Goal: Task Accomplishment & Management: Manage account settings

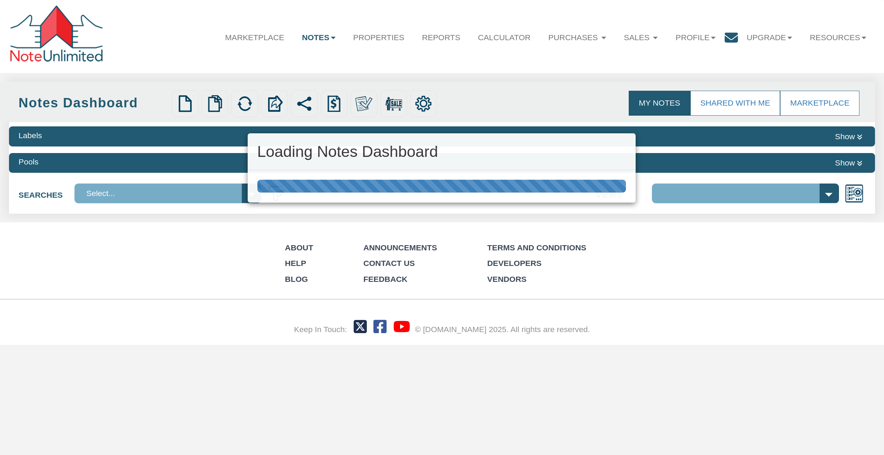
select select "316"
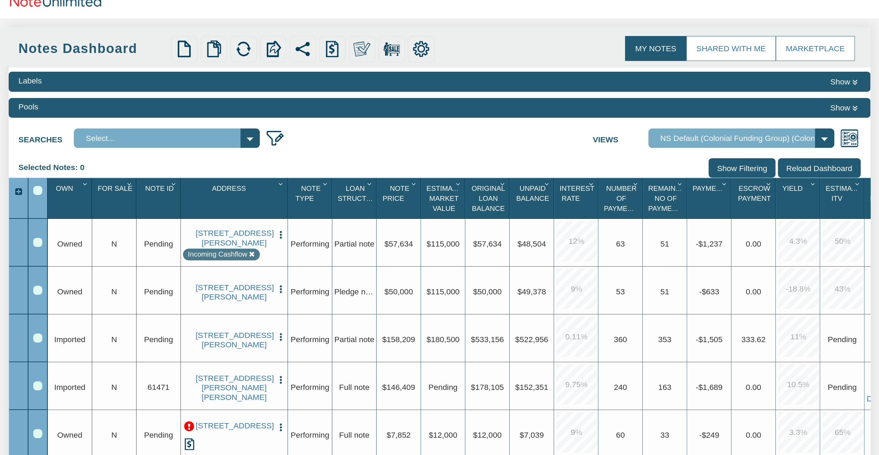
scroll to position [69, 0]
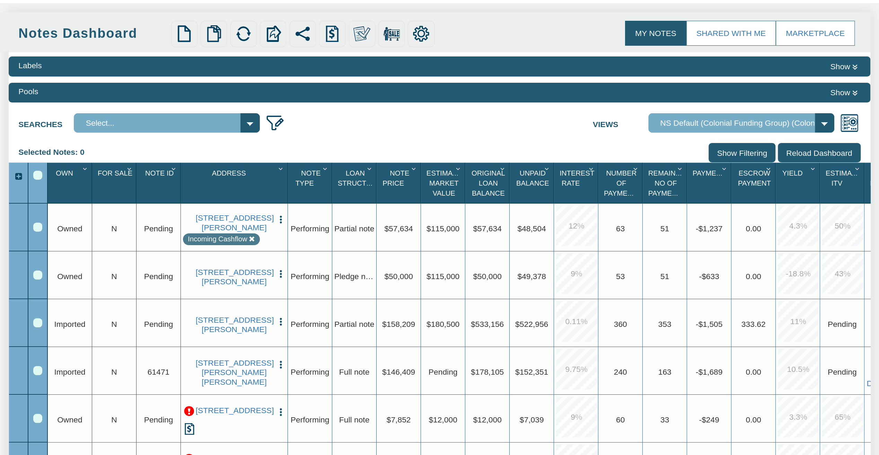
click at [37, 276] on div "Row 2, Row Selection Checkbox" at bounding box center [37, 274] width 9 height 9
click at [281, 269] on img "button" at bounding box center [281, 274] width 10 height 10
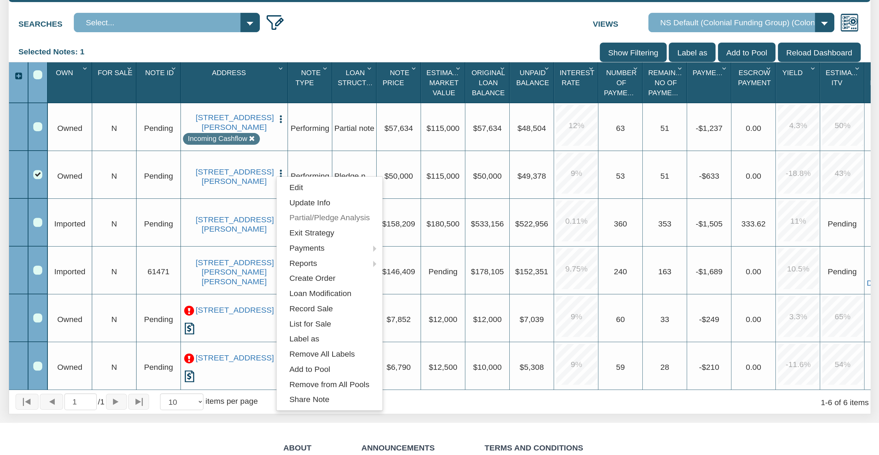
scroll to position [173, 0]
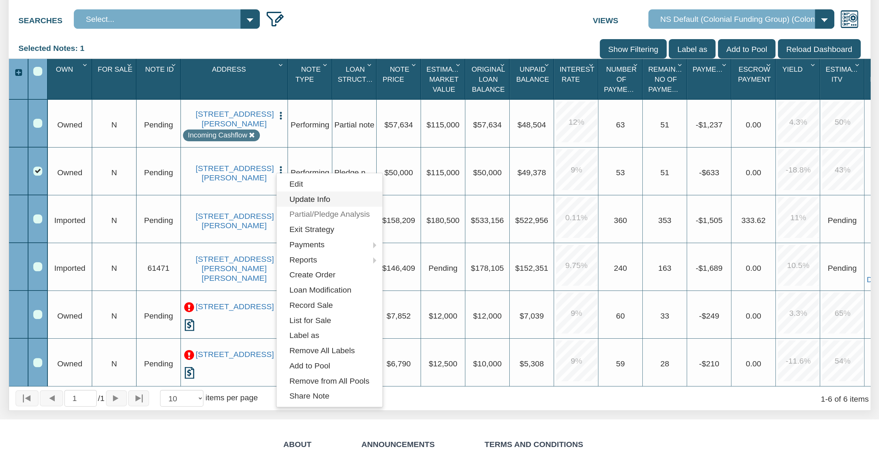
click at [323, 201] on link "Update Info" at bounding box center [329, 199] width 106 height 15
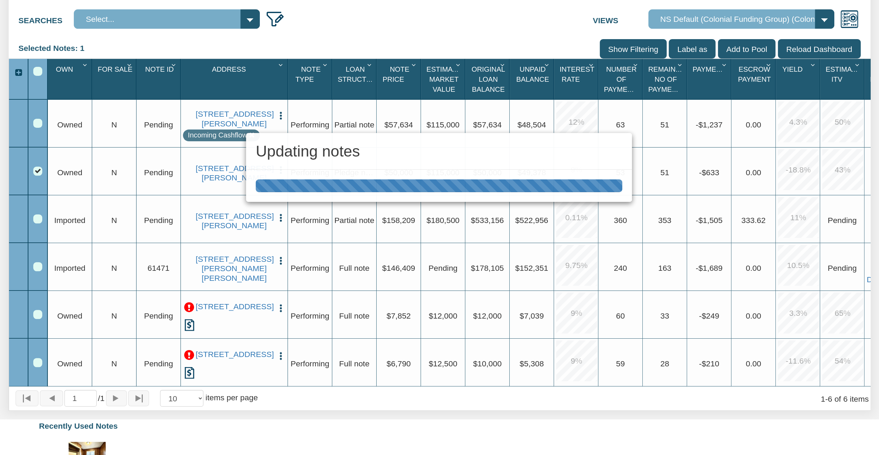
click at [221, 186] on div "Updating notes" at bounding box center [439, 227] width 879 height 455
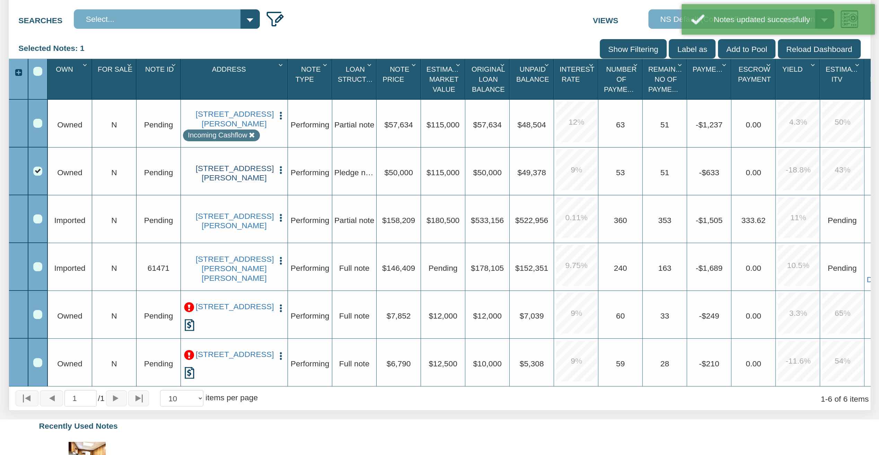
click at [232, 168] on link "[STREET_ADDRESS][PERSON_NAME]" at bounding box center [234, 173] width 77 height 19
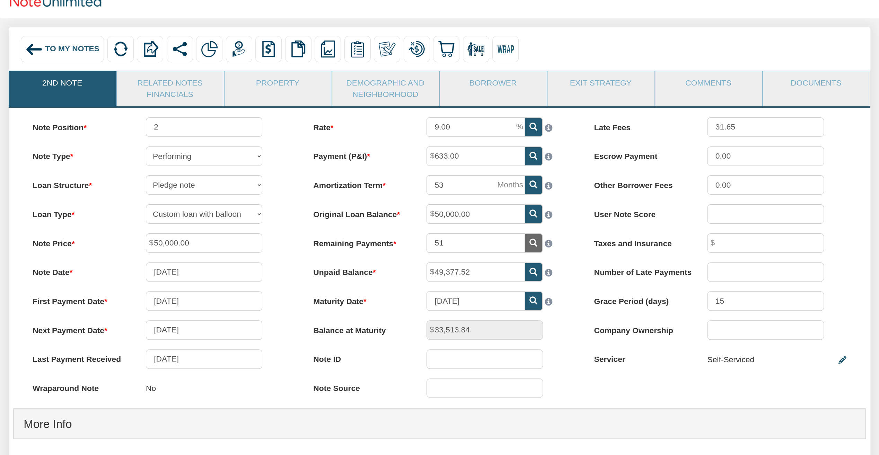
scroll to position [47, 0]
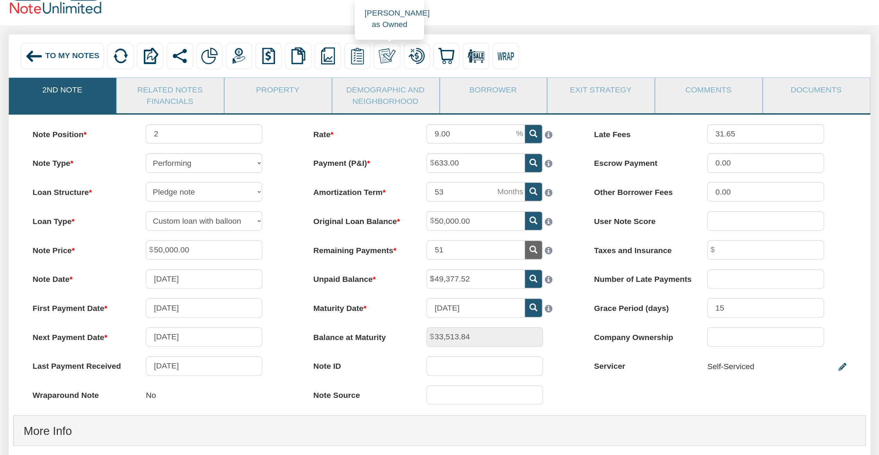
click at [387, 62] on img at bounding box center [387, 55] width 17 height 17
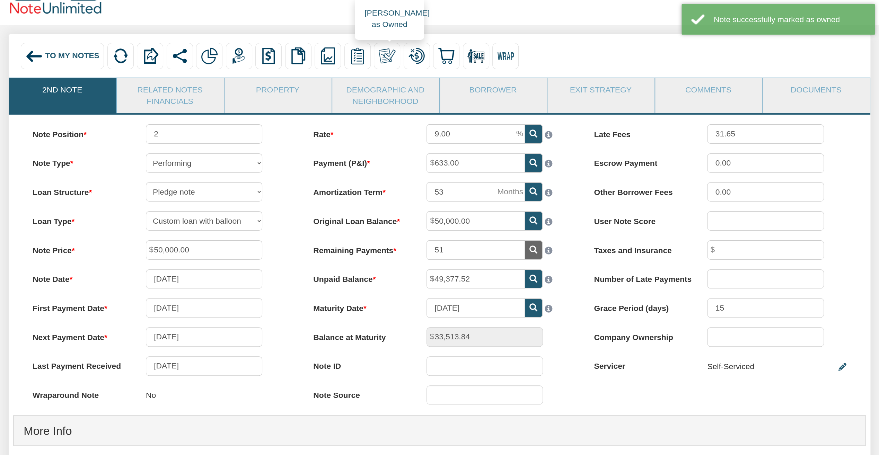
click at [387, 48] on img at bounding box center [387, 55] width 17 height 17
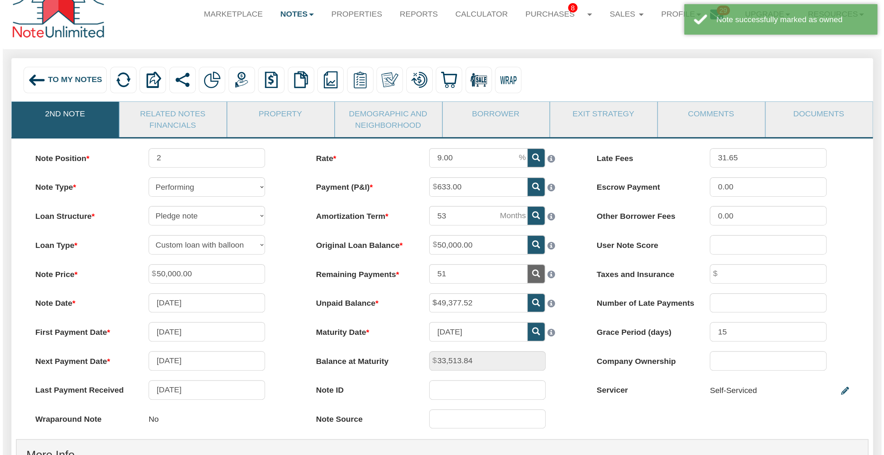
scroll to position [0, 0]
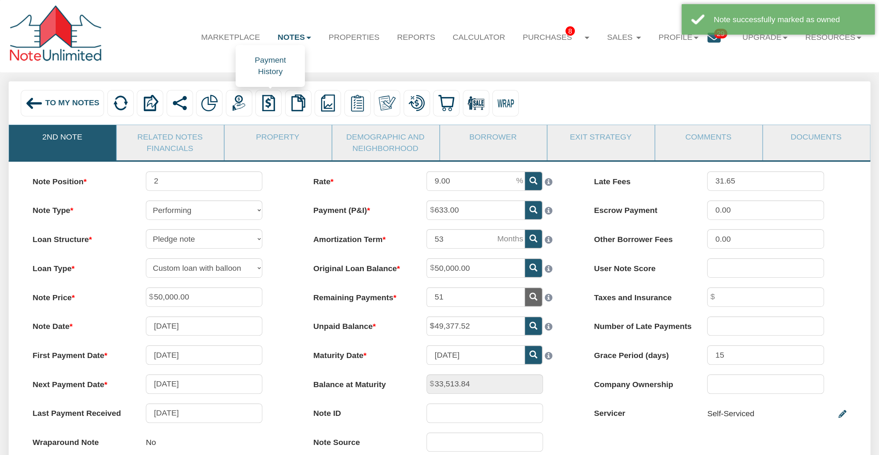
click at [268, 107] on img at bounding box center [268, 103] width 17 height 17
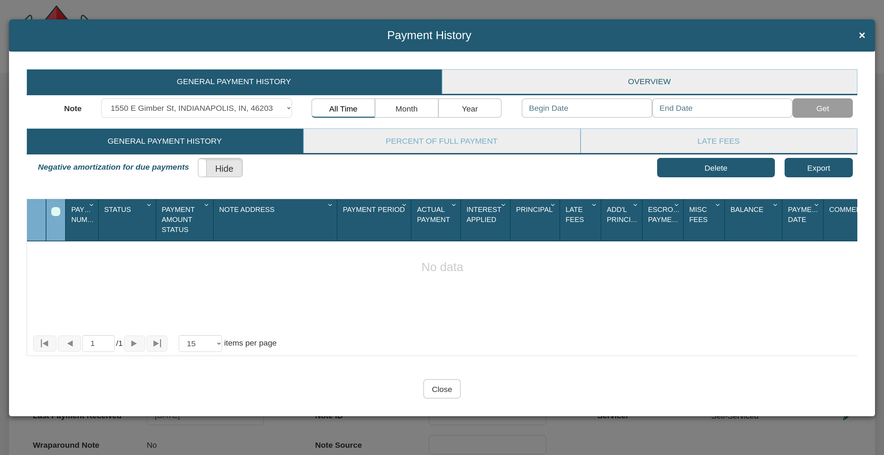
click at [686, 87] on link "Overview" at bounding box center [649, 82] width 414 height 24
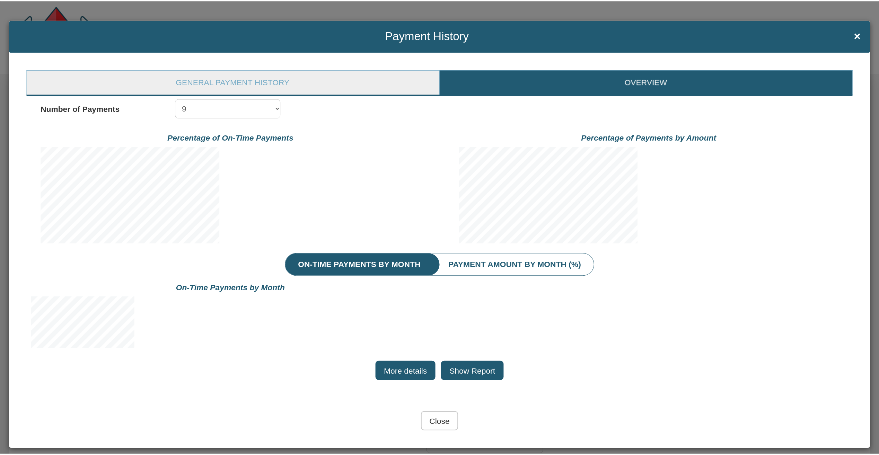
scroll to position [97, 199]
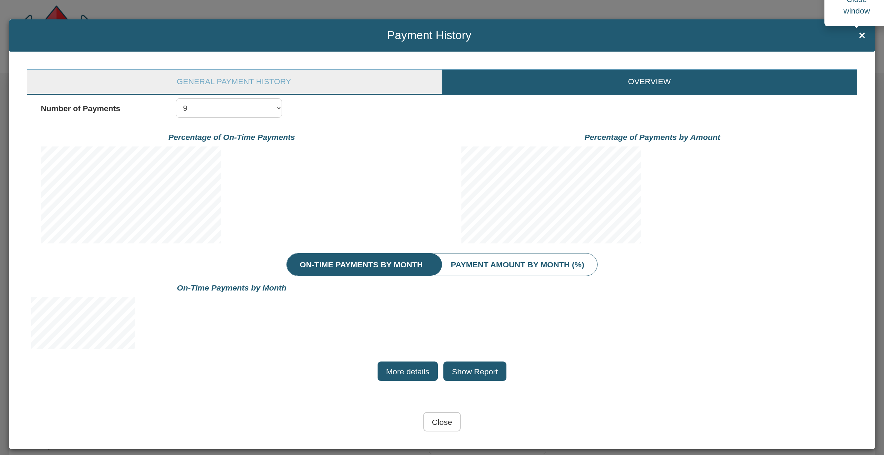
click at [859, 38] on span "×" at bounding box center [862, 35] width 7 height 12
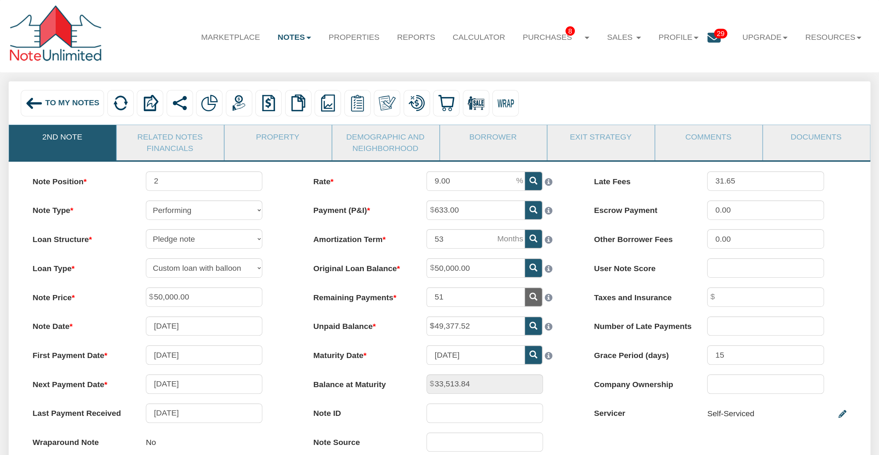
click at [87, 103] on span "To My Notes" at bounding box center [72, 102] width 54 height 9
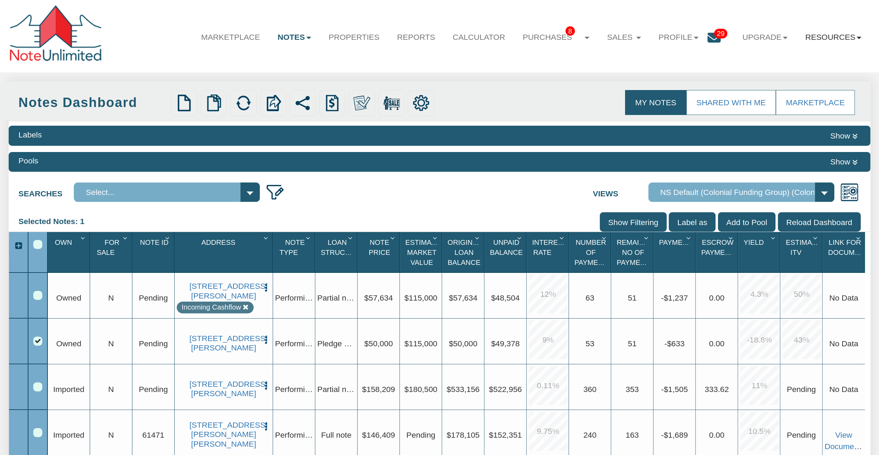
click at [815, 41] on link "Resources" at bounding box center [833, 37] width 74 height 25
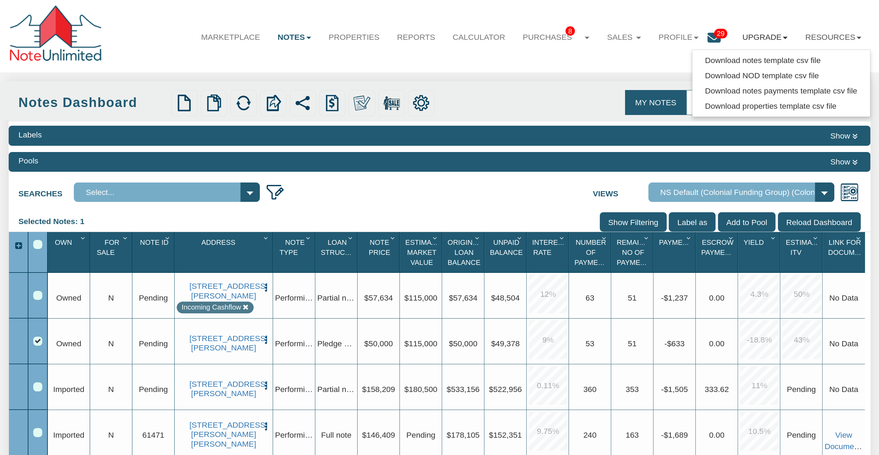
click at [765, 39] on link "Upgrade" at bounding box center [764, 37] width 63 height 25
click at [712, 62] on link "Personal" at bounding box center [745, 60] width 102 height 15
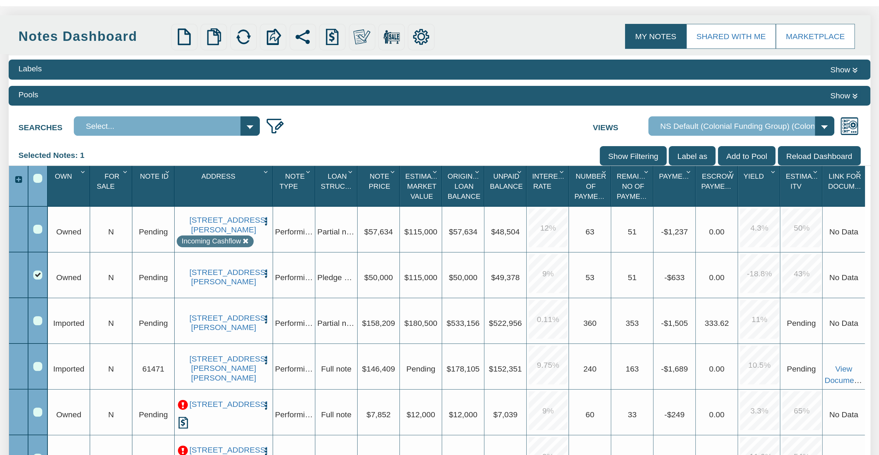
scroll to position [69, 0]
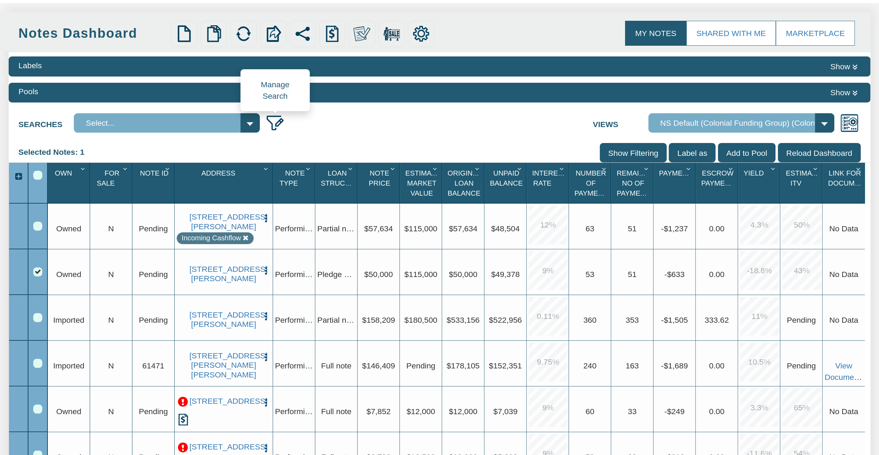
click at [280, 123] on img at bounding box center [274, 122] width 19 height 19
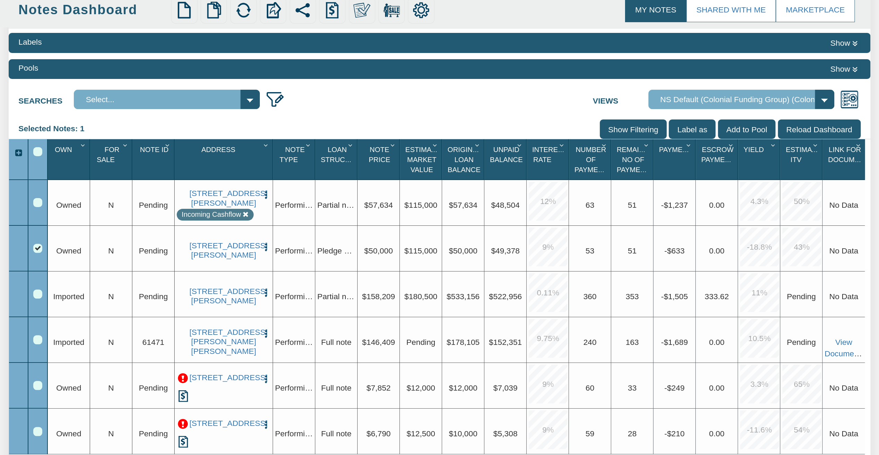
scroll to position [104, 0]
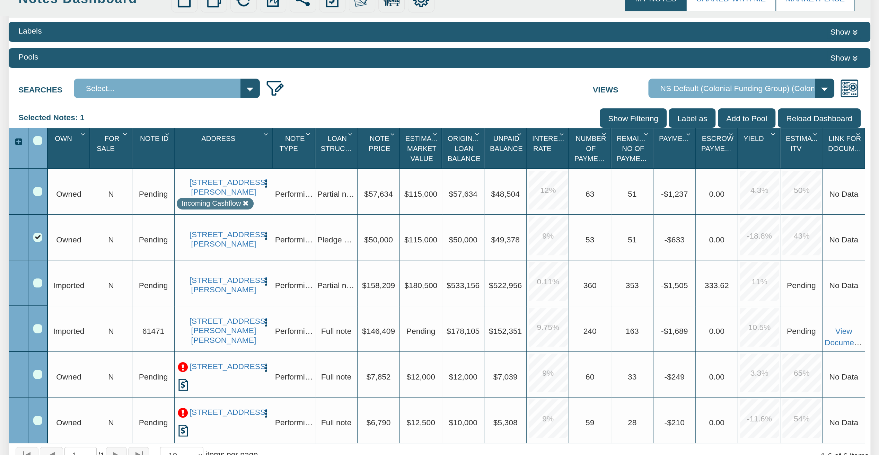
click at [36, 236] on div "Row 2, Row Selection Checkbox" at bounding box center [37, 237] width 9 height 9
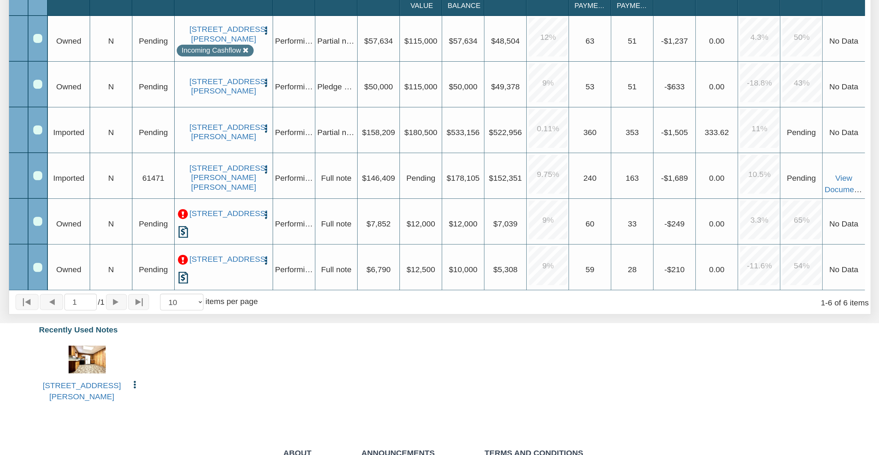
scroll to position [242, 0]
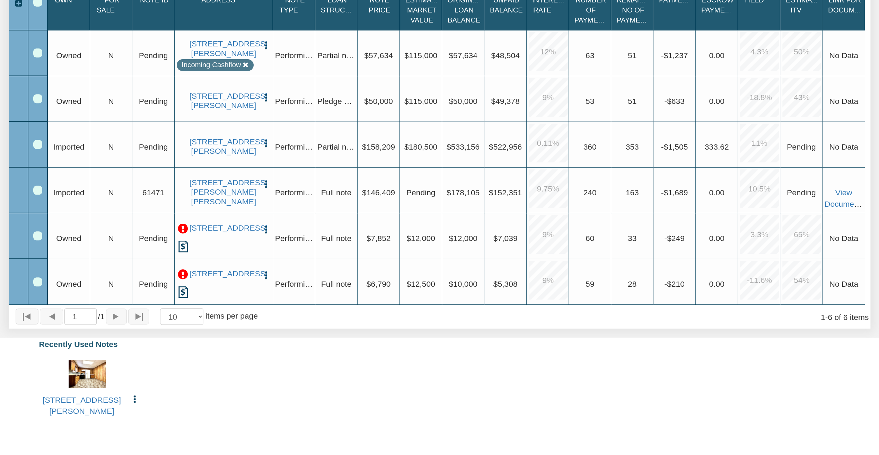
click at [264, 94] on img "button" at bounding box center [266, 98] width 10 height 10
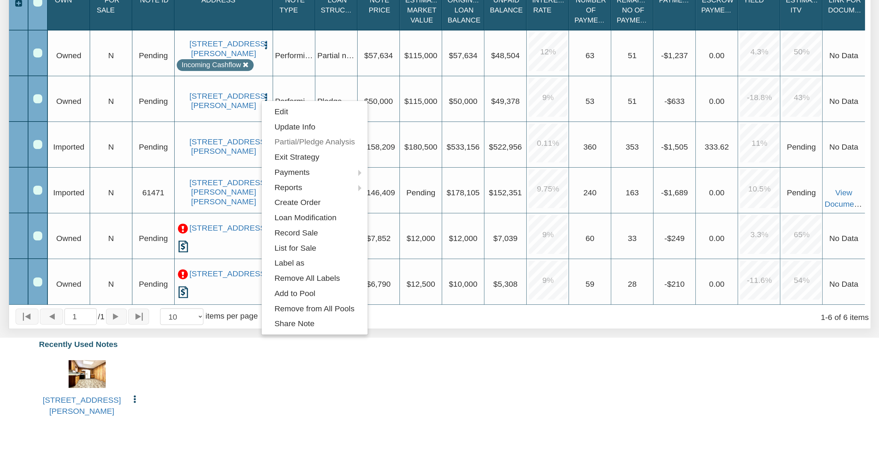
click at [263, 95] on img "button" at bounding box center [266, 98] width 10 height 10
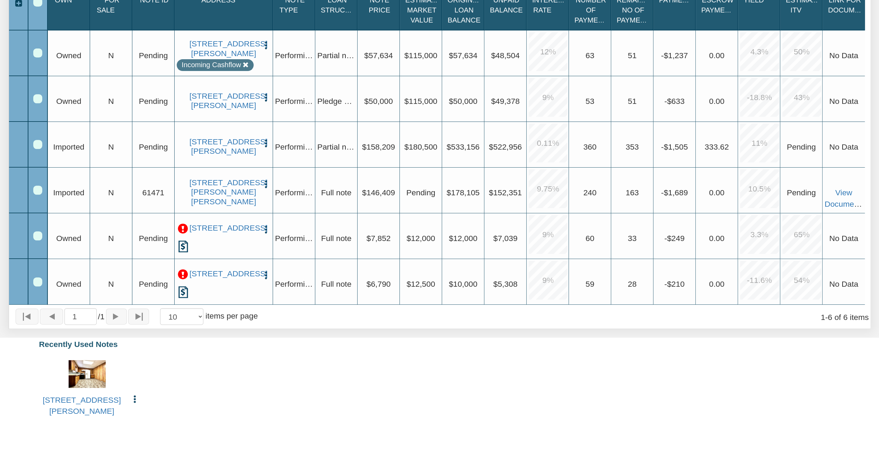
click at [267, 139] on img "button" at bounding box center [266, 144] width 10 height 10
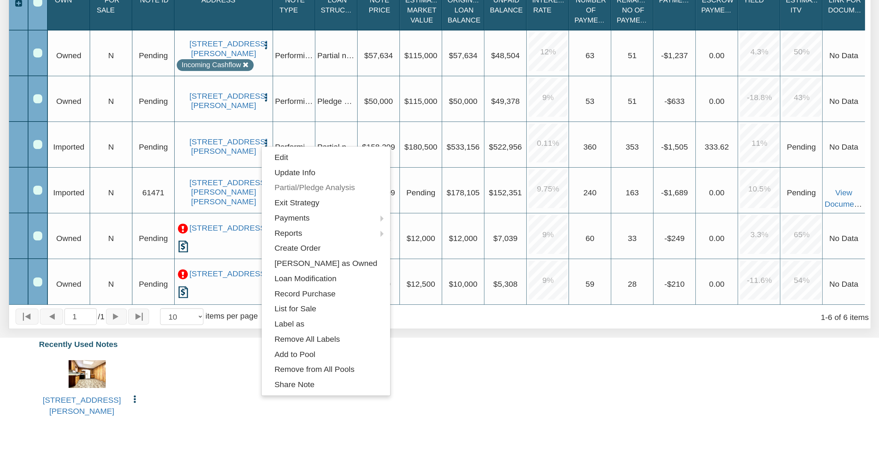
click at [151, 369] on div "1550 E Gimber St, INDIANAPOLIS, IN, 46203 Edit Copy to My Dashboard Update Info…" at bounding box center [439, 389] width 822 height 70
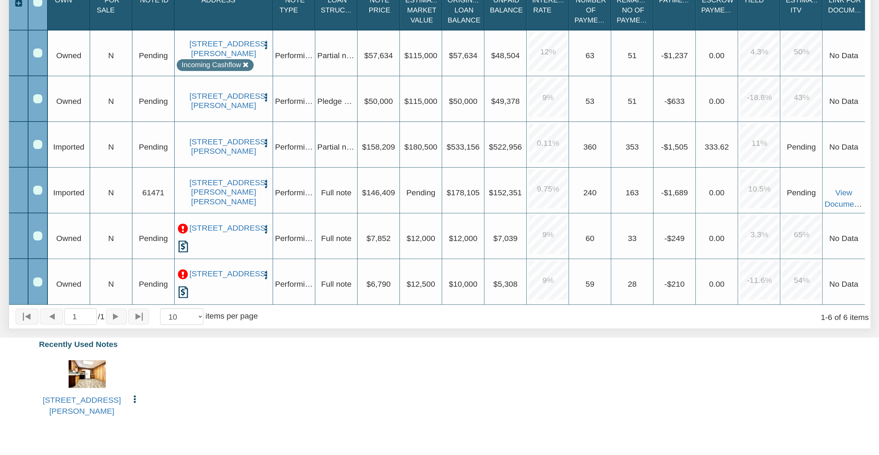
click at [267, 94] on img "button" at bounding box center [266, 98] width 10 height 10
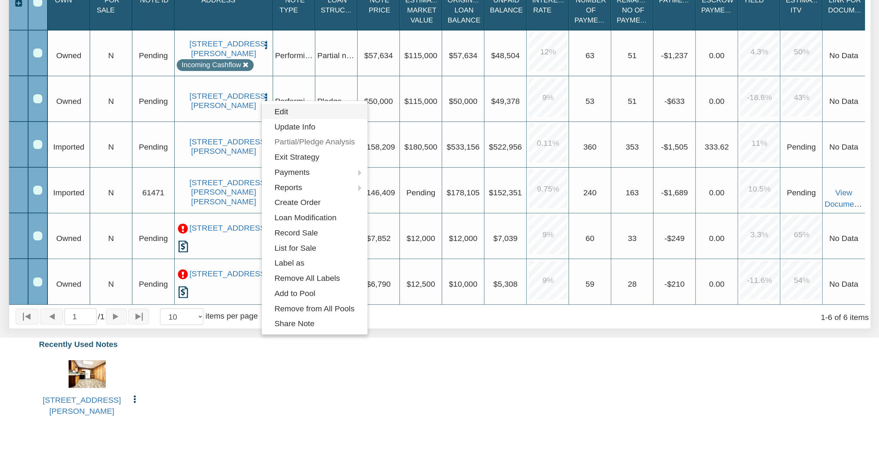
click at [290, 111] on link "Edit" at bounding box center [314, 111] width 106 height 15
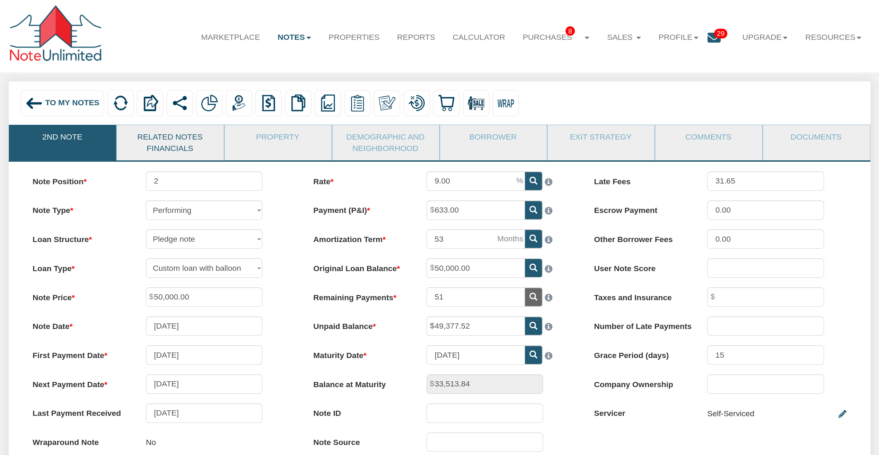
click at [149, 144] on link "Related Notes Financials" at bounding box center [170, 142] width 106 height 35
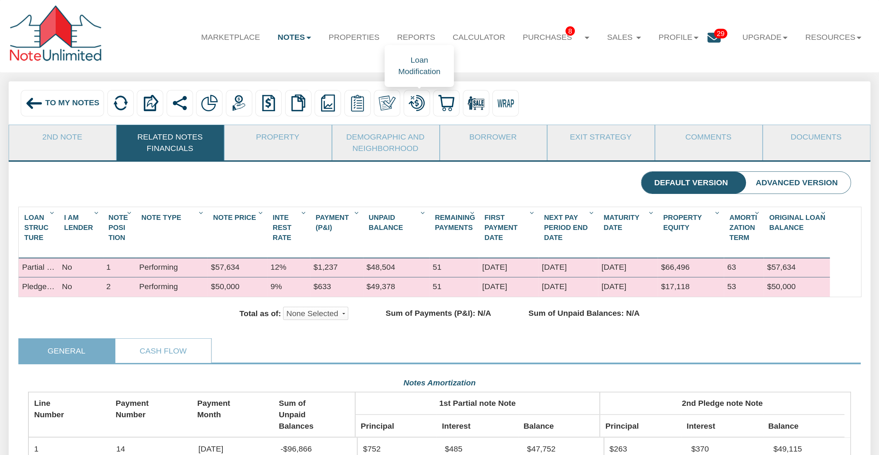
click at [416, 100] on img at bounding box center [416, 103] width 17 height 17
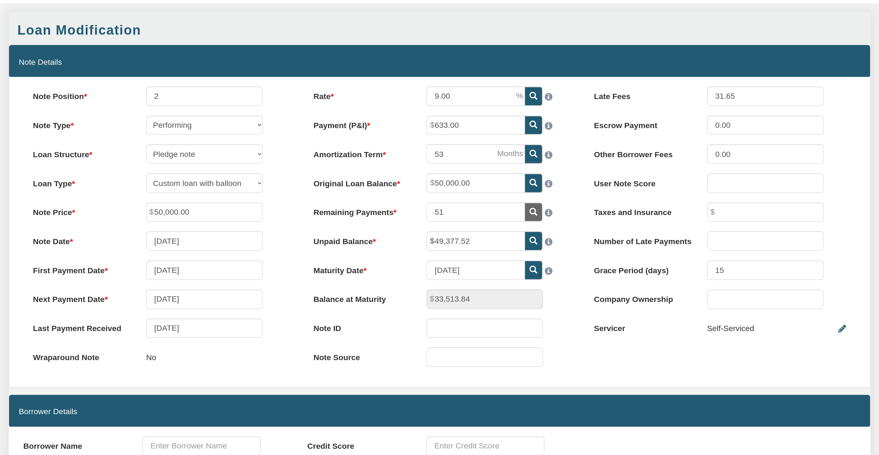
scroll to position [242, 0]
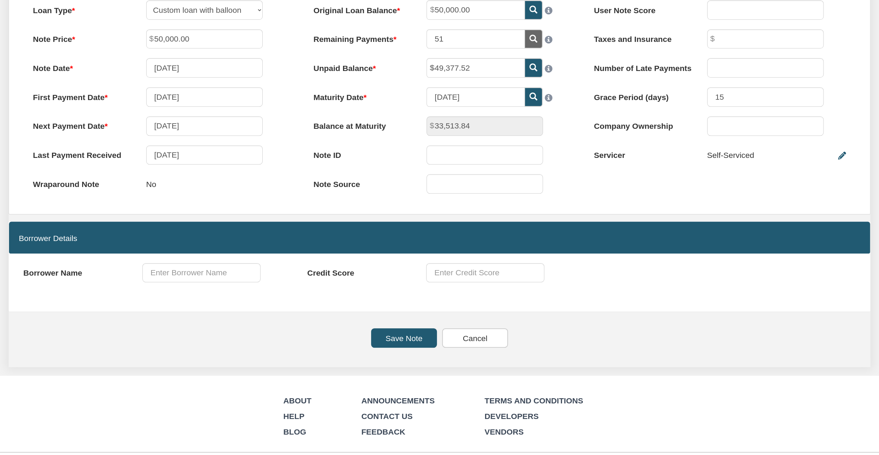
click at [461, 339] on input "Cancel" at bounding box center [475, 337] width 66 height 19
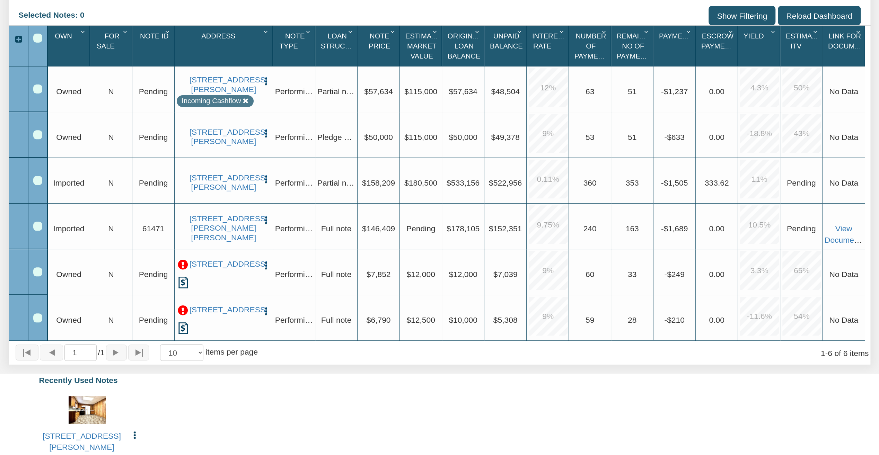
scroll to position [208, 0]
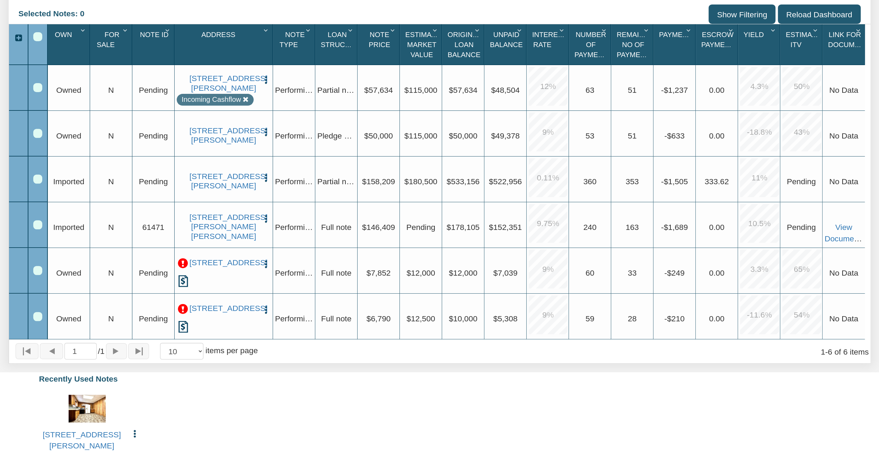
click at [263, 127] on img "button" at bounding box center [266, 132] width 10 height 10
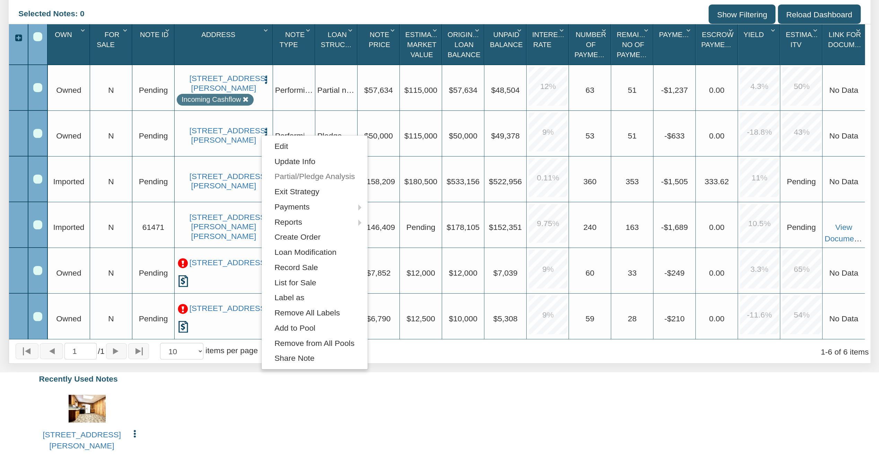
click at [263, 127] on img "button" at bounding box center [266, 132] width 10 height 10
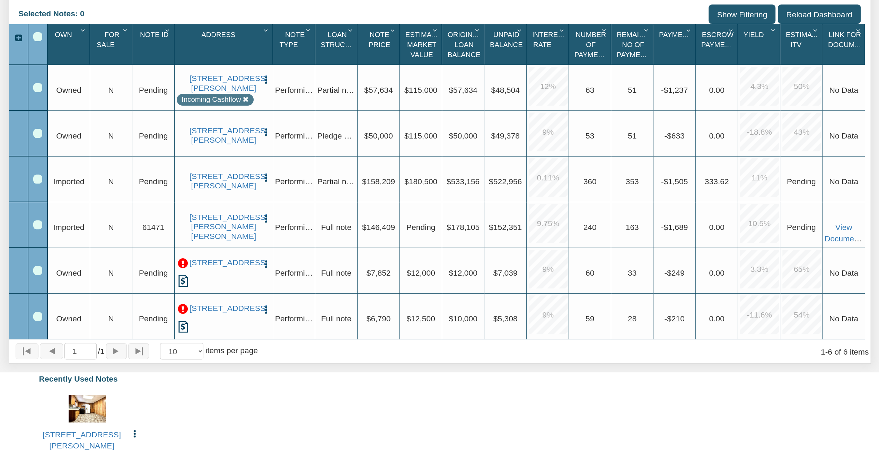
click at [32, 133] on div at bounding box center [37, 134] width 19 height 46
click at [35, 134] on div "Row 2, Row Selection Checkbox" at bounding box center [37, 133] width 9 height 9
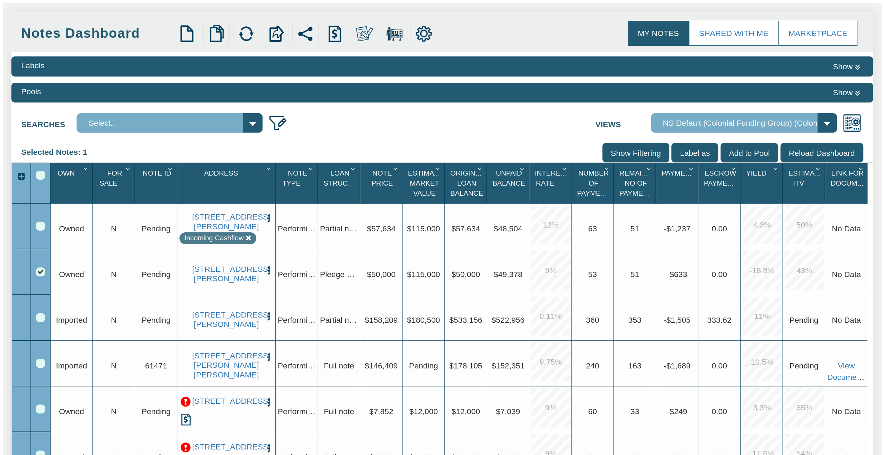
scroll to position [0, 0]
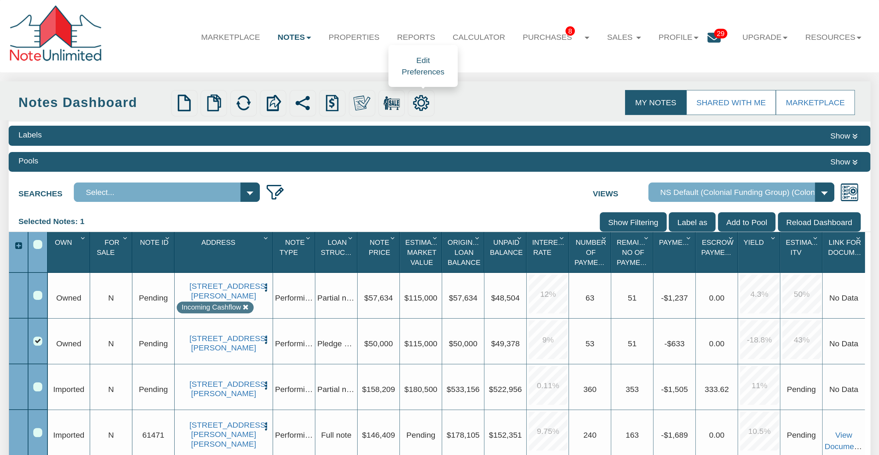
click at [416, 106] on img at bounding box center [420, 103] width 17 height 17
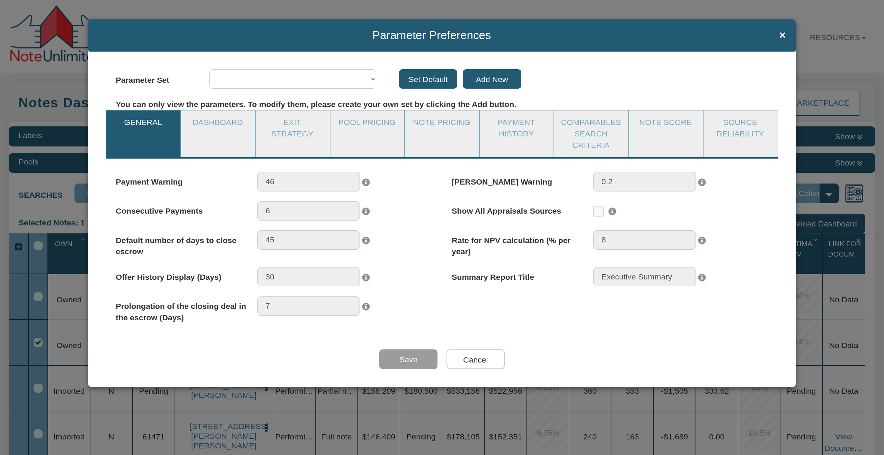
select select "object:5627"
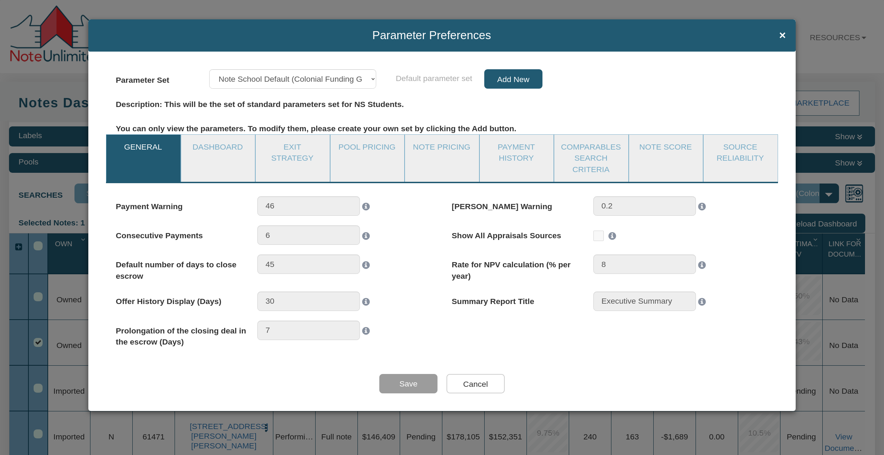
click at [235, 161] on li "Dashboard" at bounding box center [218, 157] width 75 height 47
click at [229, 149] on link "Dashboard" at bounding box center [217, 147] width 73 height 24
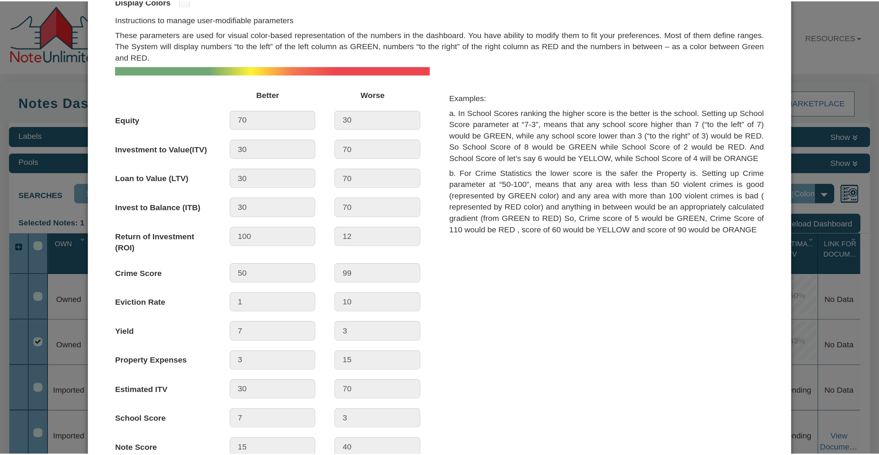
scroll to position [29, 0]
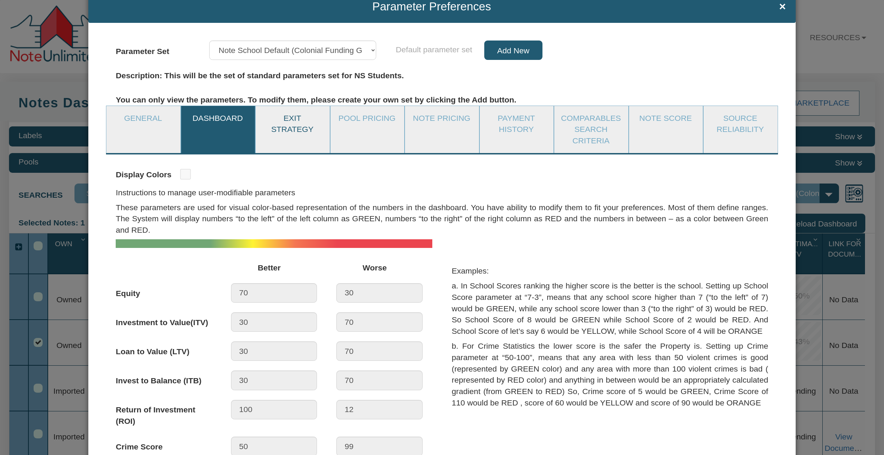
click at [292, 121] on link "Exit Strategy" at bounding box center [292, 124] width 73 height 36
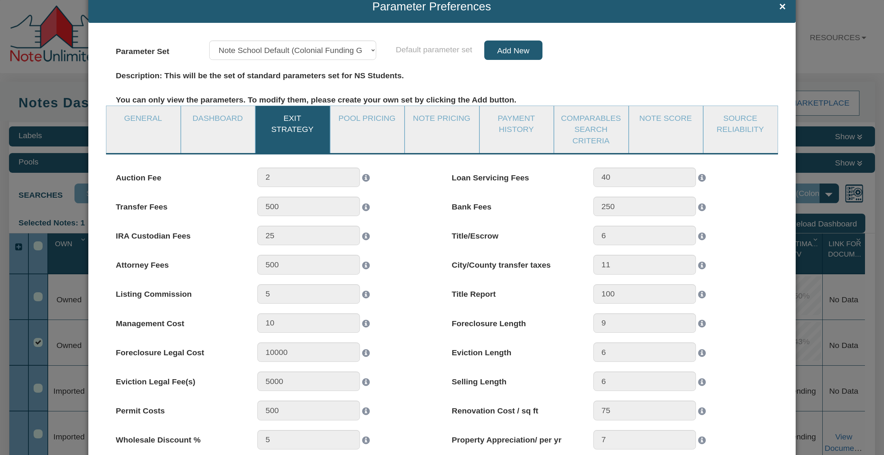
click at [772, 5] on h4 "Parameter Preferences ×" at bounding box center [441, 6] width 687 height 12
click at [779, 7] on span "×" at bounding box center [782, 6] width 7 height 12
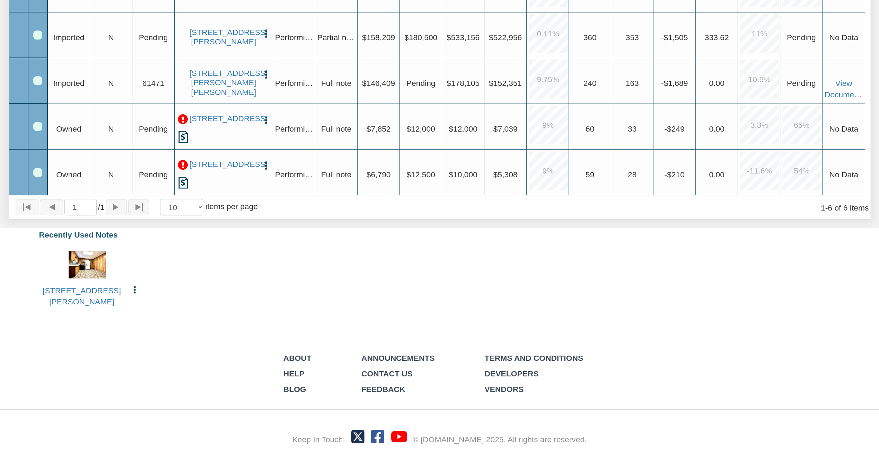
scroll to position [371, 0]
click at [305, 389] on link "Blog" at bounding box center [294, 389] width 23 height 9
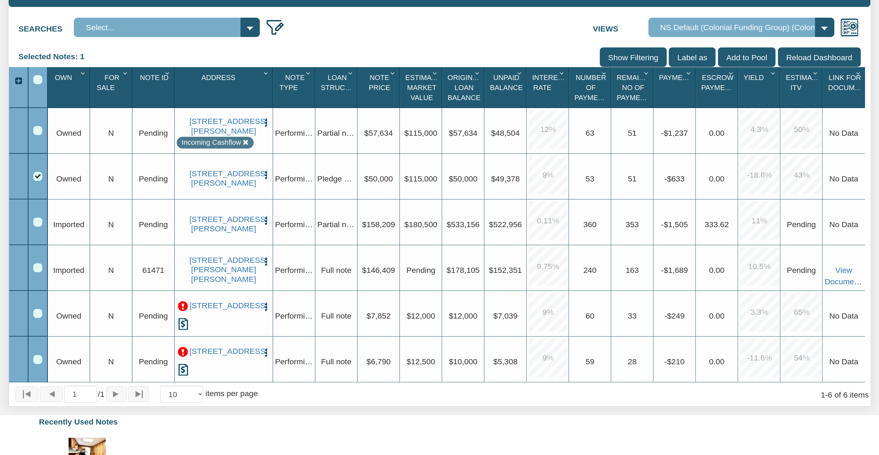
scroll to position [128, 0]
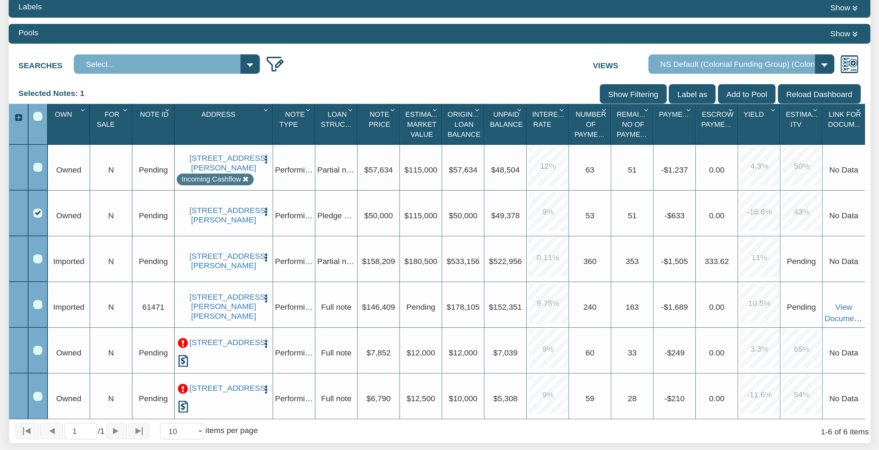
click at [822, 61] on select "Default View NS Default (Colonial Funding Group) (Colonial Funding Group) Portf…" at bounding box center [741, 63] width 186 height 19
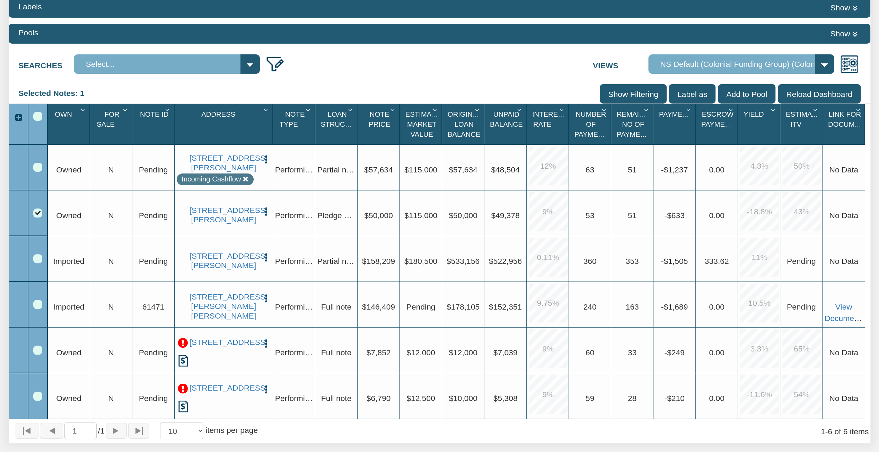
select select "3"
click at [648, 74] on select "Default View NS Default (Colonial Funding Group) (Colonial Funding Group) Portf…" at bounding box center [741, 63] width 186 height 19
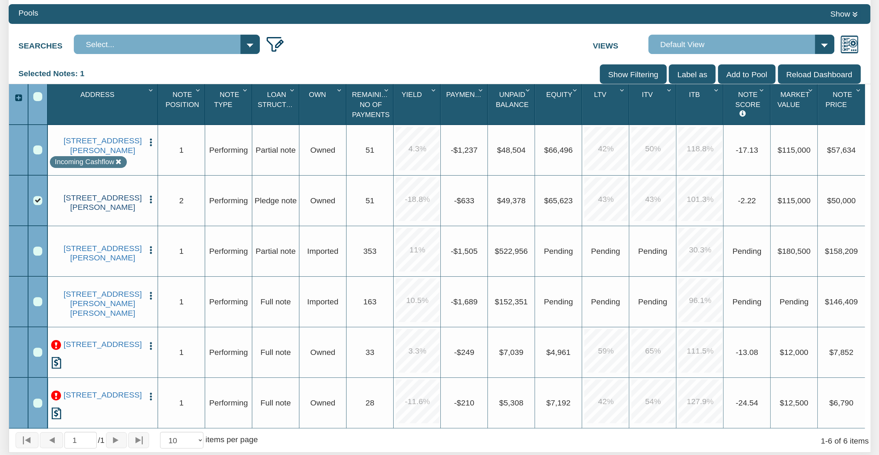
scroll to position [158, 0]
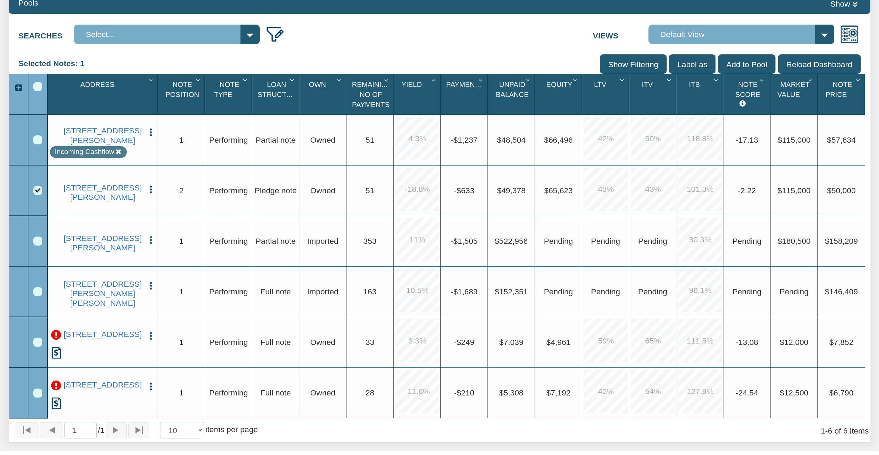
click at [152, 185] on img "button" at bounding box center [151, 190] width 10 height 10
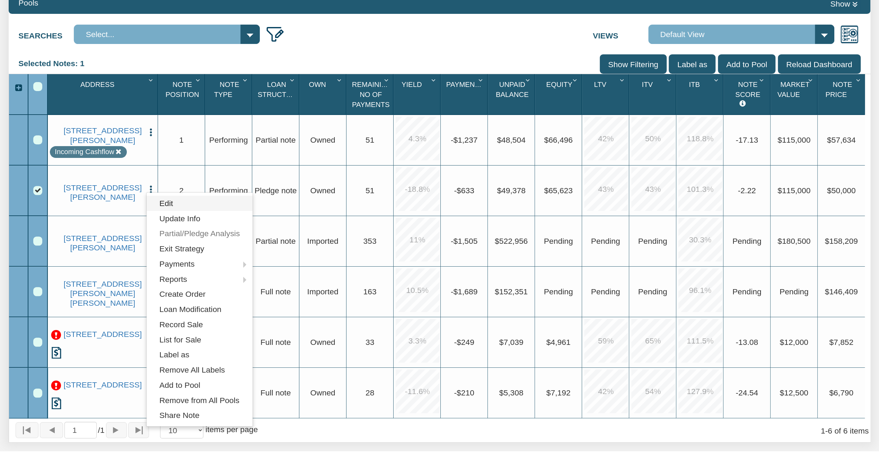
click at [177, 201] on link "Edit" at bounding box center [199, 203] width 106 height 15
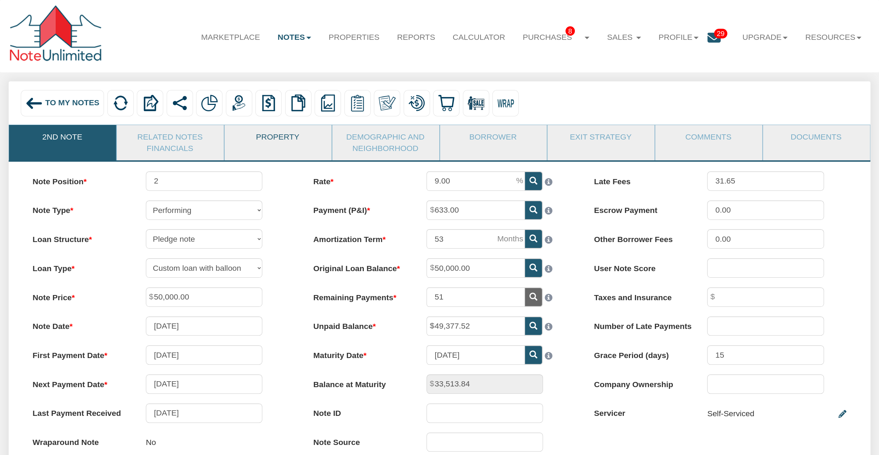
click at [239, 144] on link "Property" at bounding box center [277, 137] width 106 height 24
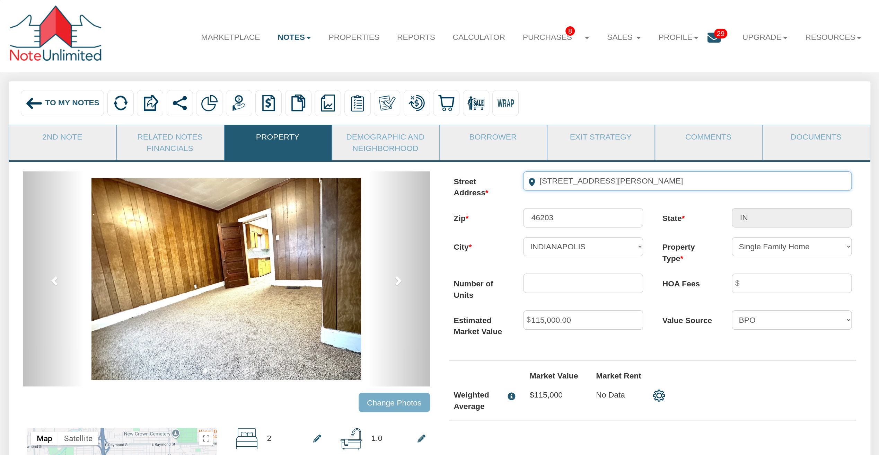
drag, startPoint x: 643, startPoint y: 186, endPoint x: 500, endPoint y: 181, distance: 143.1
click at [500, 181] on div "Street Address 1550 E Gimber St" at bounding box center [652, 184] width 417 height 27
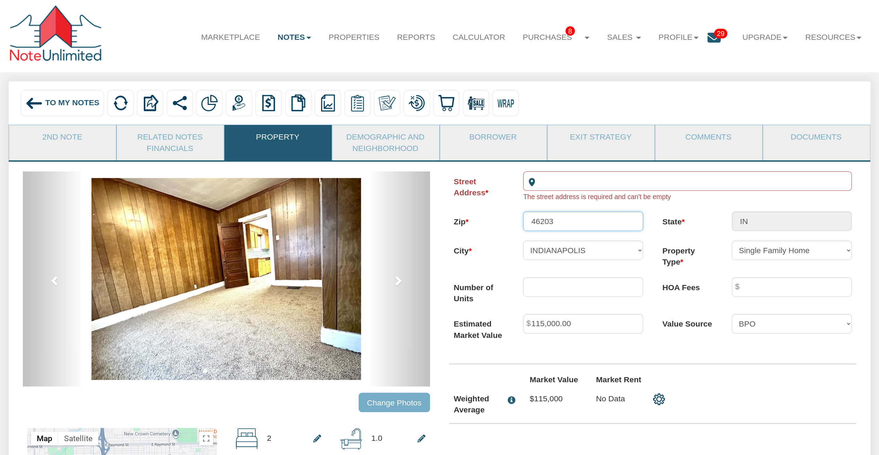
click at [602, 224] on input "46203" at bounding box center [583, 221] width 120 height 19
type input "4"
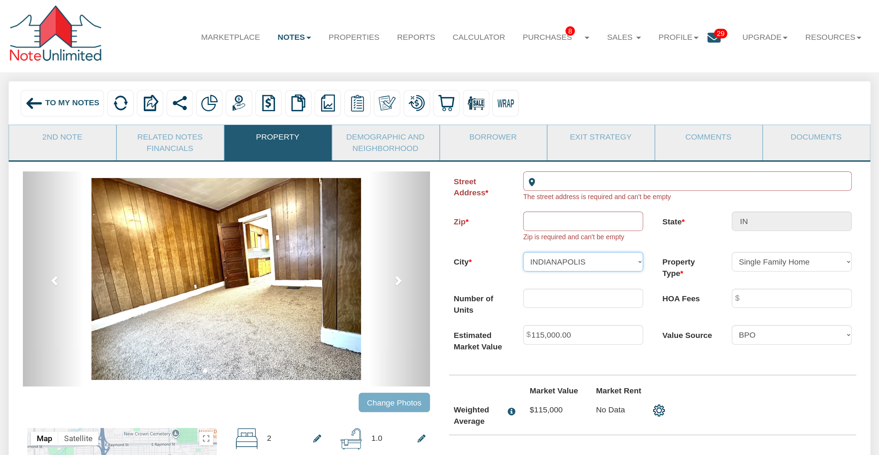
drag, startPoint x: 597, startPoint y: 259, endPoint x: 571, endPoint y: 263, distance: 26.5
click at [571, 263] on select "[GEOGRAPHIC_DATA]" at bounding box center [583, 261] width 120 height 19
click at [571, 326] on div "Street Address The street address is required and can't be empty Zip Zip is req…" at bounding box center [652, 308] width 426 height 274
click at [86, 125] on link "2nd Note" at bounding box center [62, 137] width 106 height 24
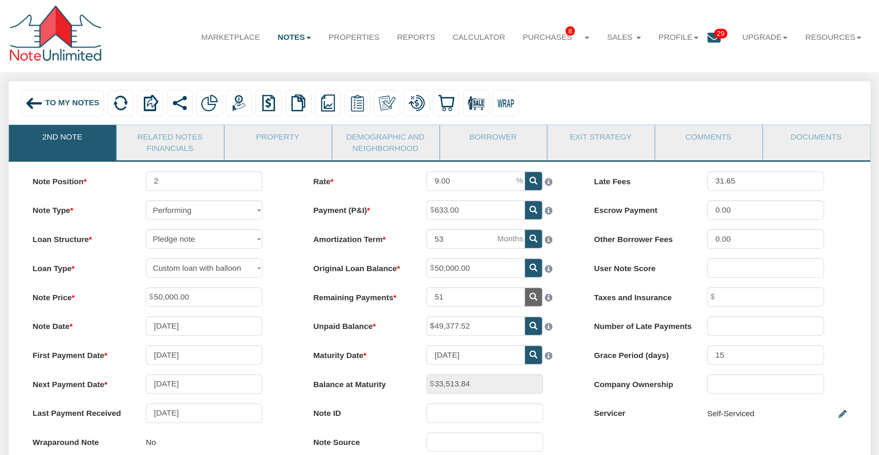
click at [58, 98] on div "To My Notes" at bounding box center [62, 103] width 83 height 26
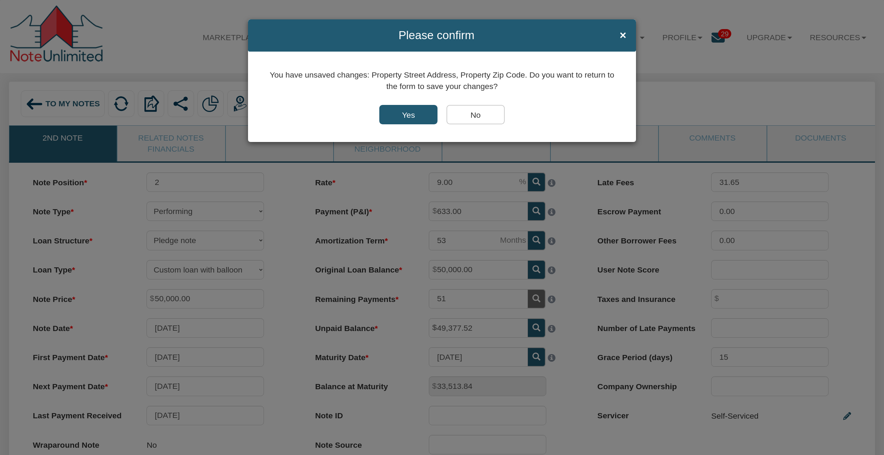
click at [457, 112] on input "No" at bounding box center [475, 114] width 58 height 19
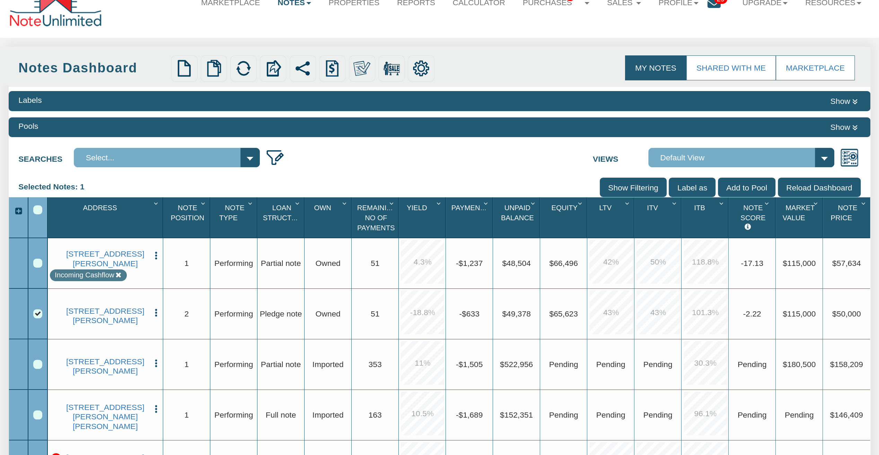
scroll to position [69, 0]
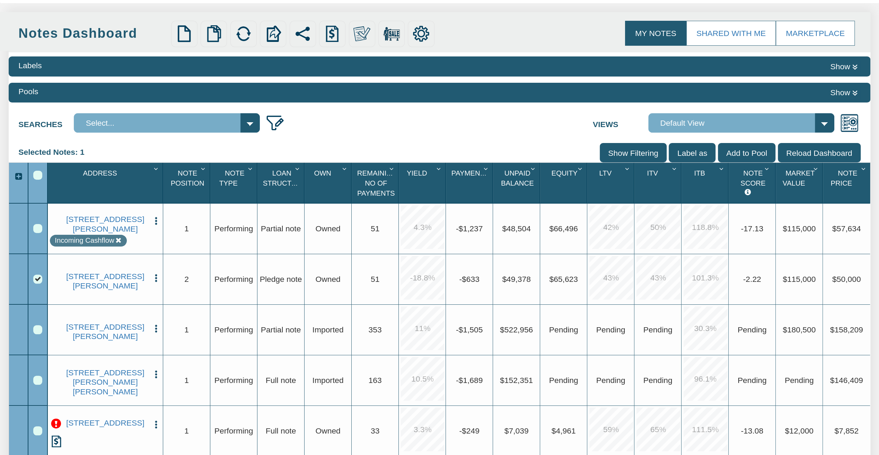
click at [843, 287] on div "Upgrade $50,000" at bounding box center [845, 279] width 47 height 51
click at [839, 278] on span "$50,000" at bounding box center [846, 279] width 29 height 9
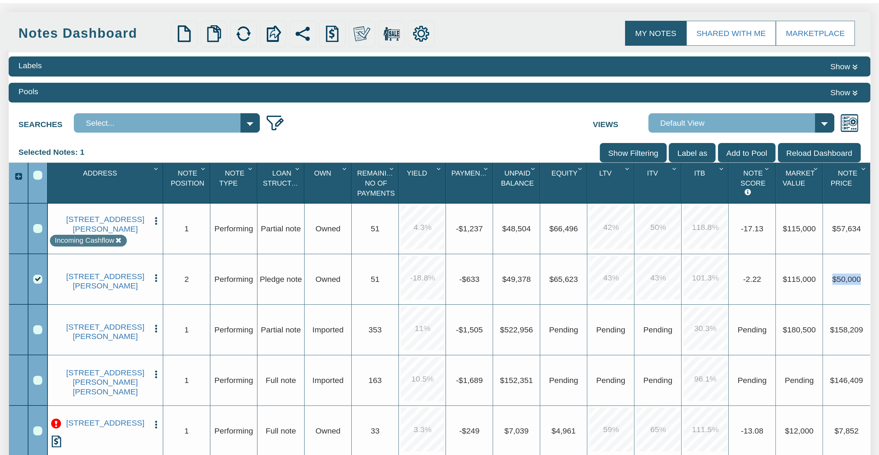
click at [839, 278] on span "$50,000" at bounding box center [846, 279] width 29 height 9
drag, startPoint x: 839, startPoint y: 278, endPoint x: 795, endPoint y: 290, distance: 45.3
click at [795, 290] on div "Upgrade $115,000" at bounding box center [798, 279] width 47 height 51
drag, startPoint x: 795, startPoint y: 290, endPoint x: 759, endPoint y: 286, distance: 36.3
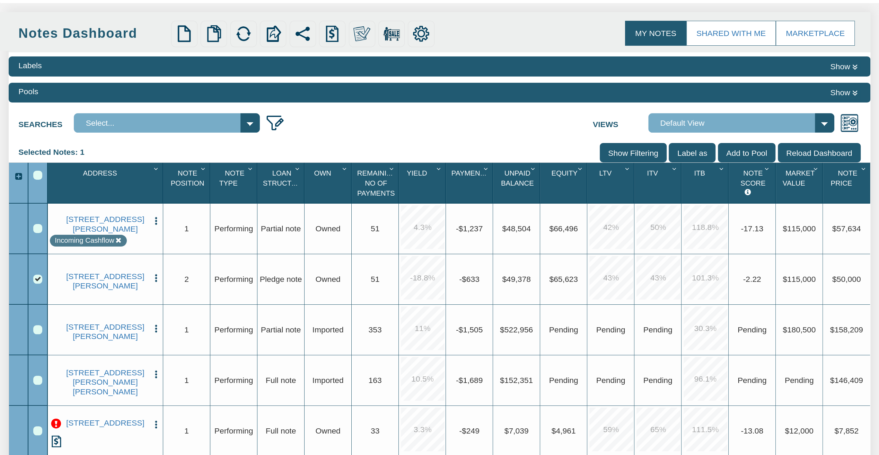
click at [759, 285] on div "Upgrade -2.22" at bounding box center [751, 279] width 43 height 11
click at [813, 149] on input "Reload Dashboard" at bounding box center [818, 152] width 83 height 19
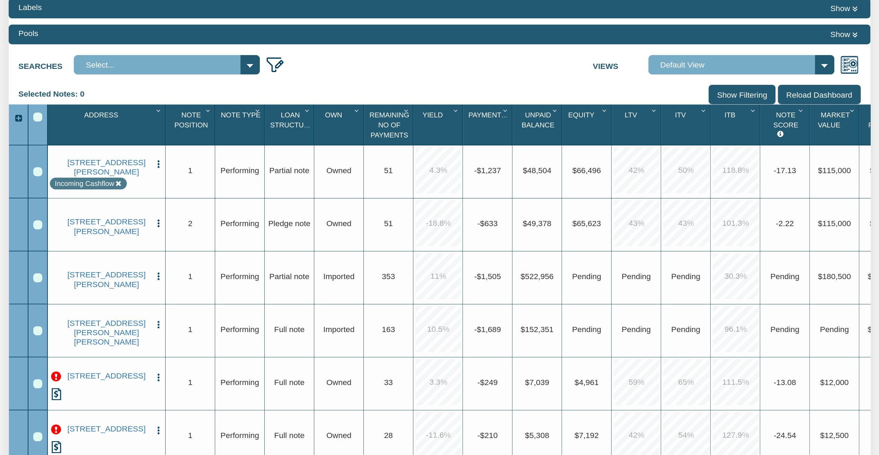
scroll to position [139, 0]
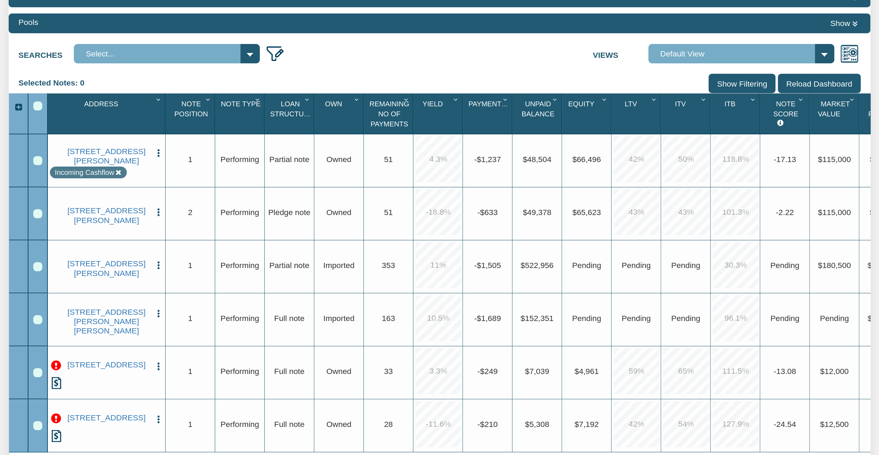
click at [156, 208] on img "button" at bounding box center [159, 212] width 10 height 10
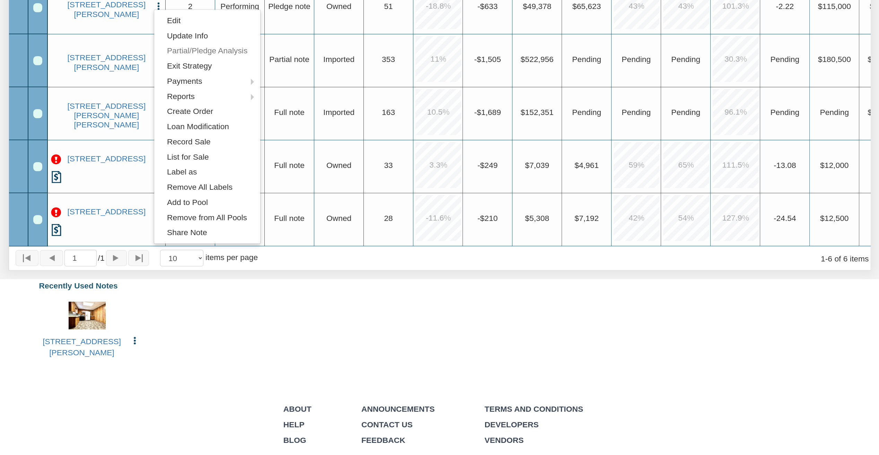
scroll to position [346, 0]
click at [133, 344] on img "button" at bounding box center [135, 339] width 10 height 10
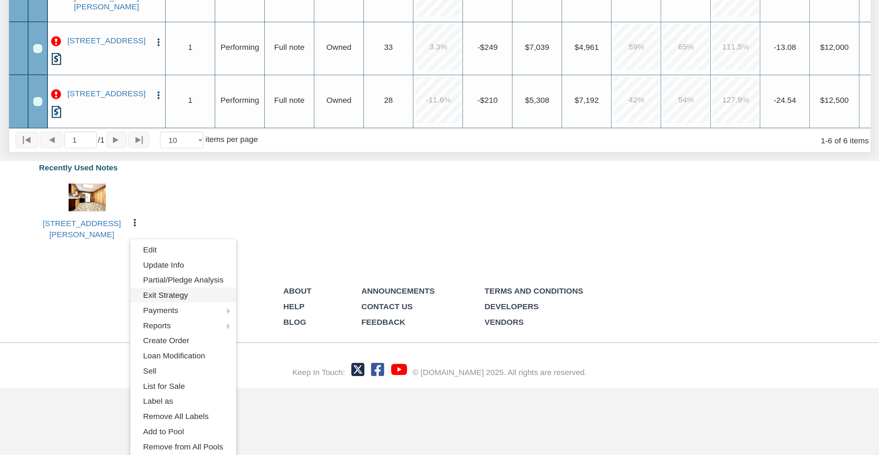
scroll to position [466, 0]
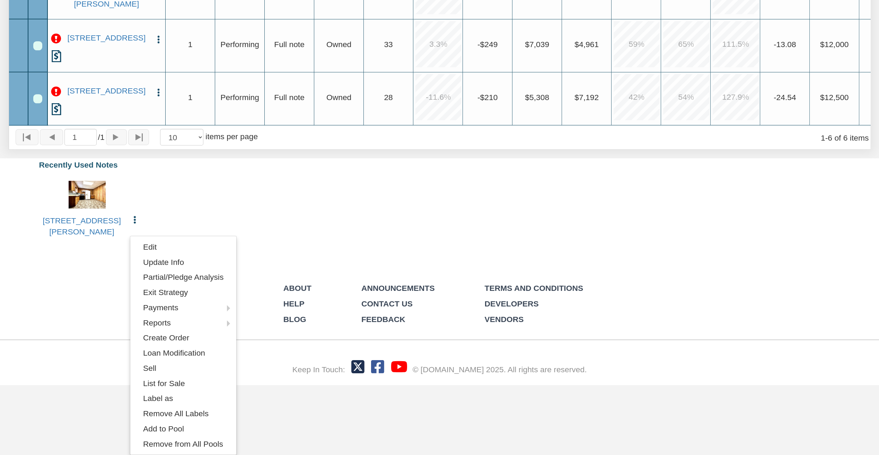
click at [284, 367] on div "Keep In Touch: © NoteUnlimited.com 2025. All rights are reserved." at bounding box center [440, 362] width 352 height 45
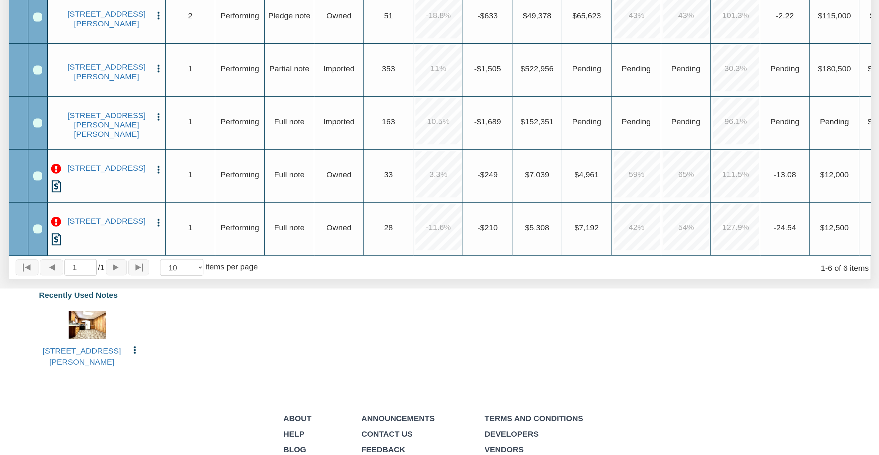
scroll to position [241, 0]
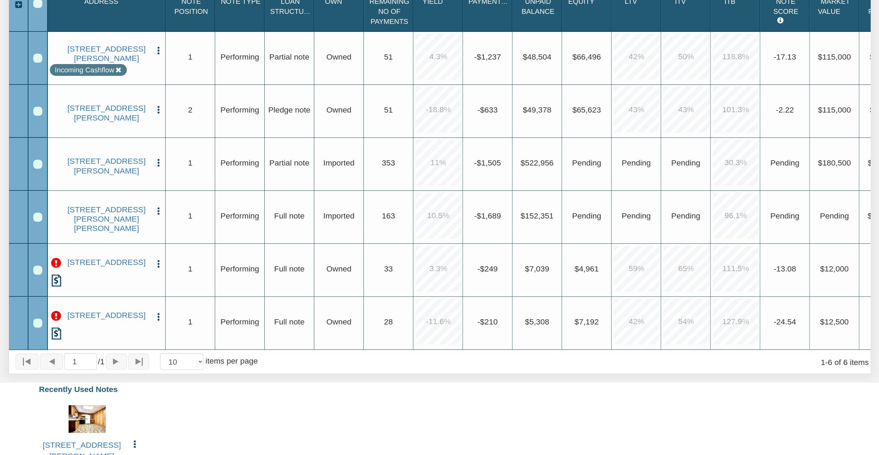
click at [159, 267] on img "button" at bounding box center [159, 264] width 10 height 10
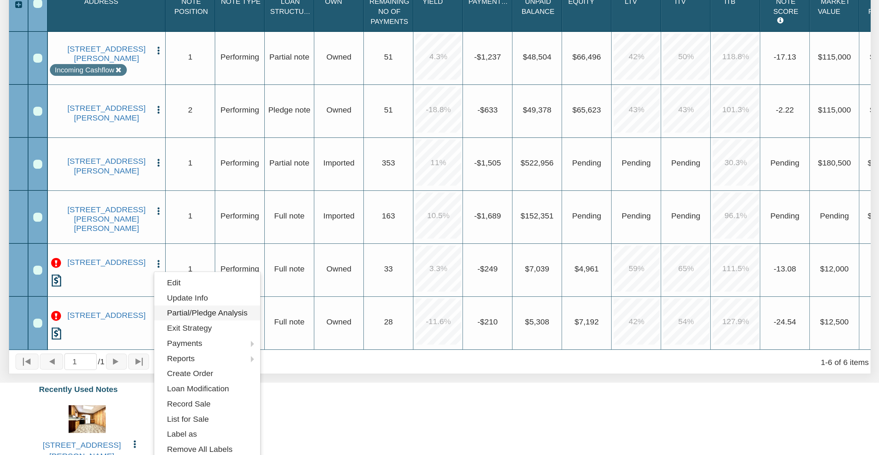
scroll to position [380, 0]
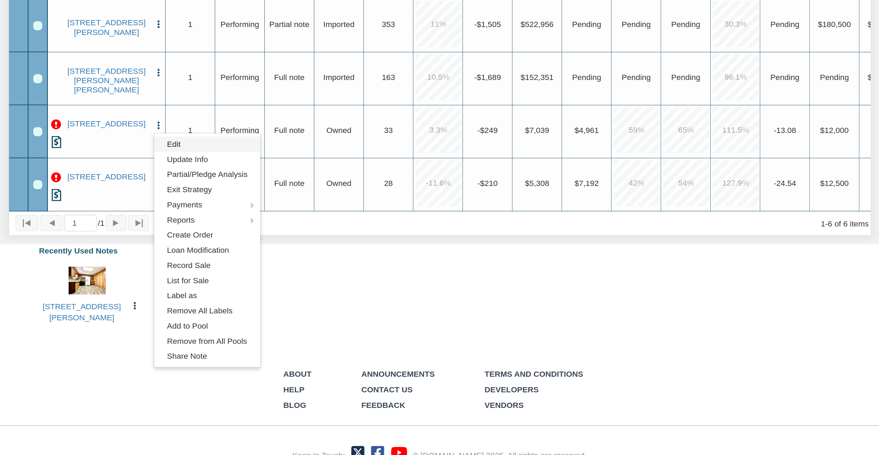
click at [202, 146] on link "Edit" at bounding box center [207, 143] width 106 height 15
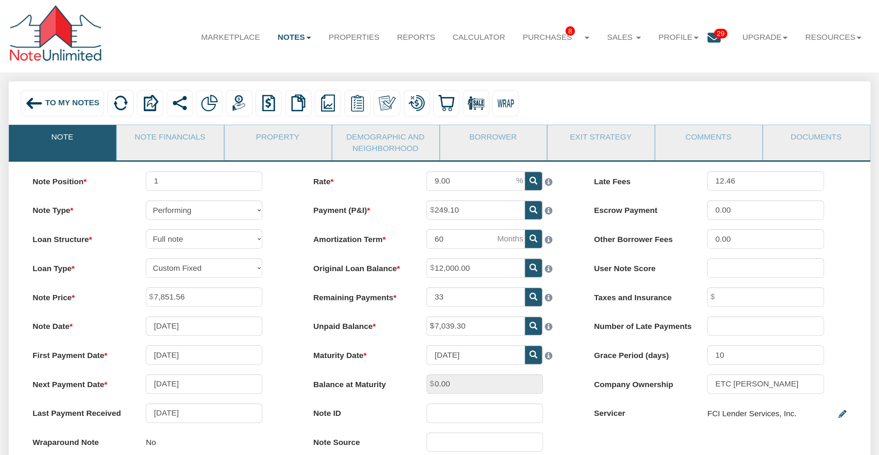
click at [76, 108] on div "To My Notes" at bounding box center [62, 103] width 83 height 26
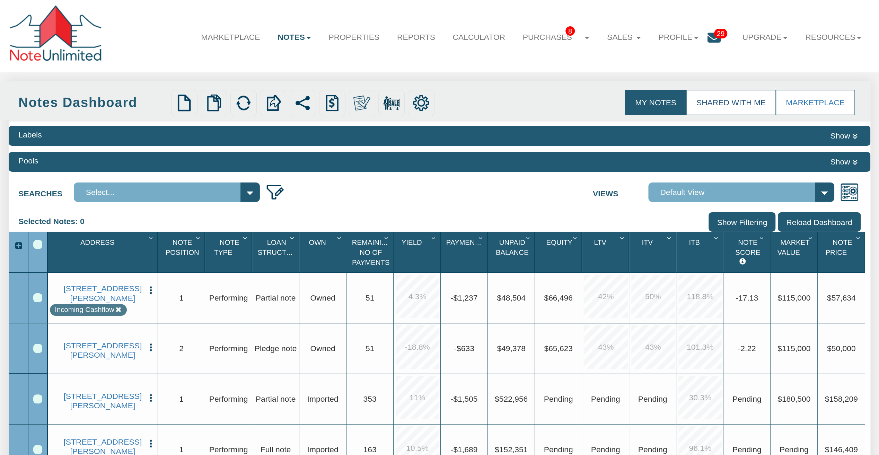
click at [733, 102] on link "Shared with Me" at bounding box center [730, 102] width 89 height 25
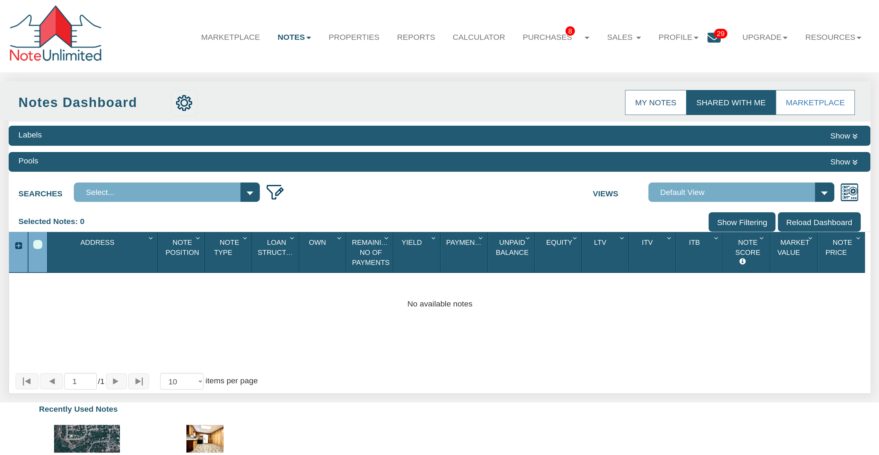
click at [655, 99] on link "My Notes" at bounding box center [655, 102] width 61 height 25
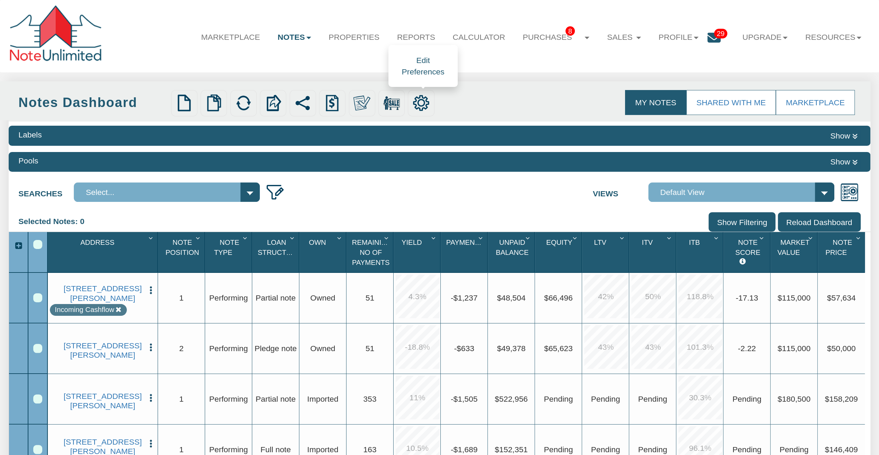
click at [424, 105] on img at bounding box center [420, 103] width 17 height 17
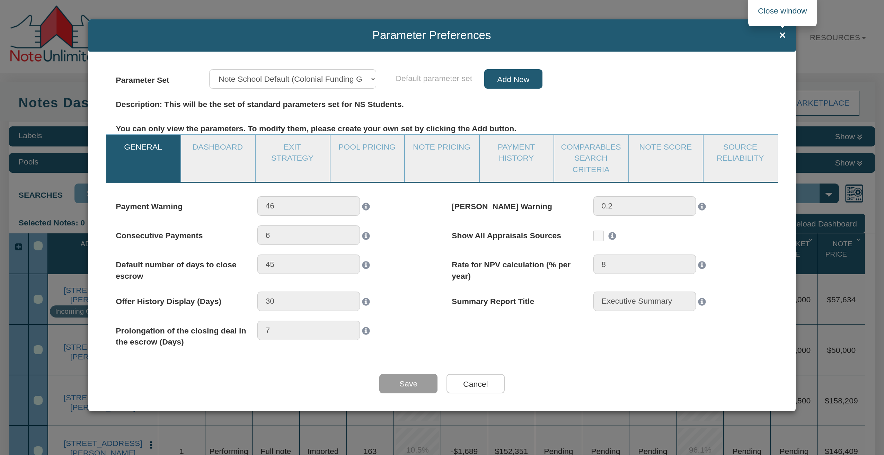
click at [783, 36] on span "×" at bounding box center [782, 35] width 7 height 12
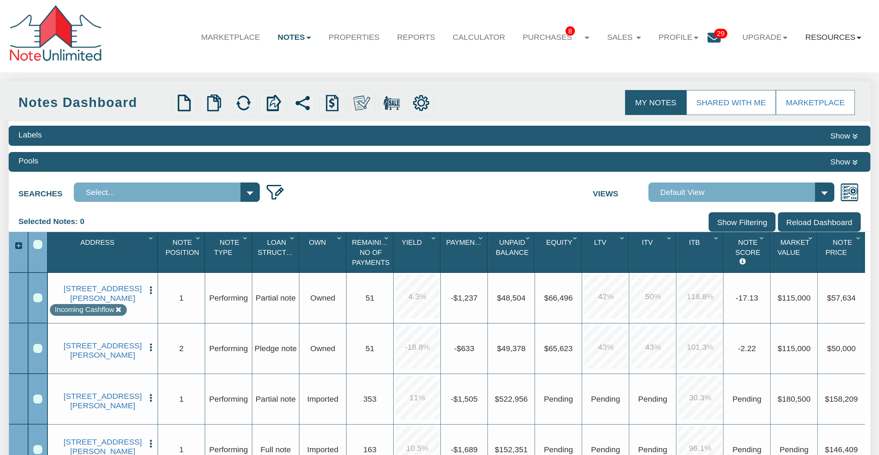
click at [816, 38] on link "Resources" at bounding box center [833, 37] width 74 height 25
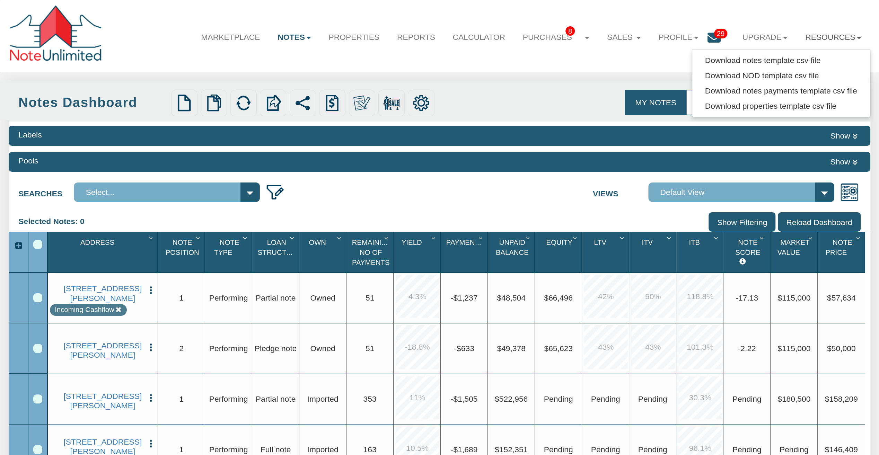
click at [625, 58] on div "Marketplace Notes Dashboard Transactions Properties Reports Calculator Purchase…" at bounding box center [439, 36] width 861 height 55
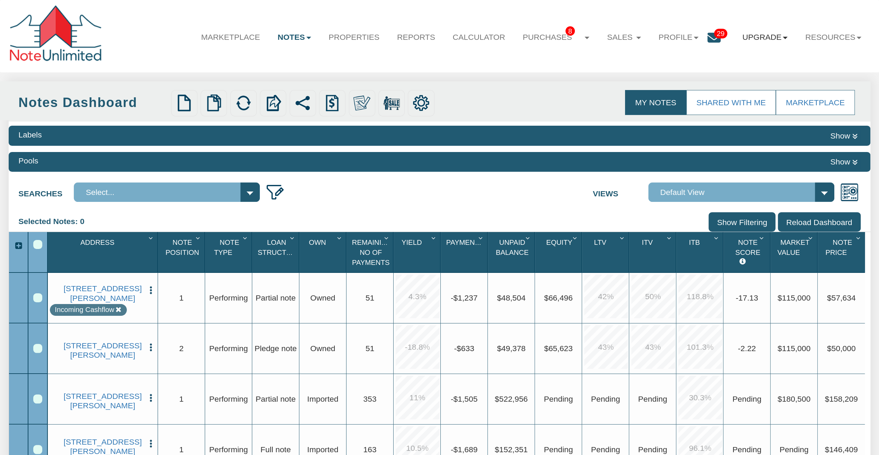
click at [741, 42] on link "Upgrade" at bounding box center [764, 37] width 63 height 25
click at [740, 42] on link "Upgrade" at bounding box center [764, 37] width 63 height 25
click at [276, 33] on link "Notes" at bounding box center [294, 37] width 51 height 25
click at [242, 60] on link "Dashboard" at bounding box center [268, 60] width 102 height 15
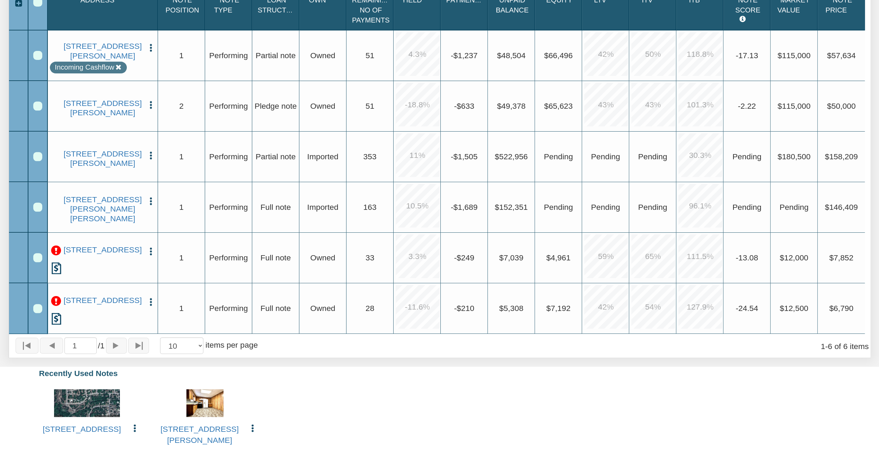
scroll to position [381, 0]
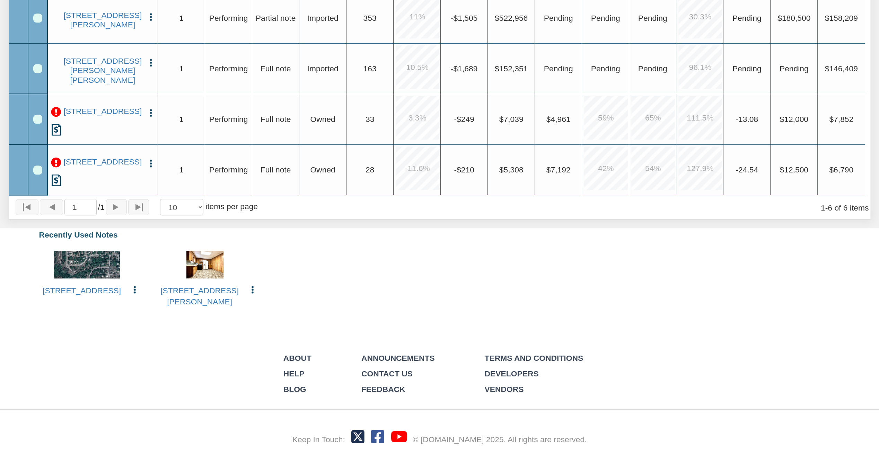
click at [251, 294] on img "button" at bounding box center [253, 290] width 10 height 10
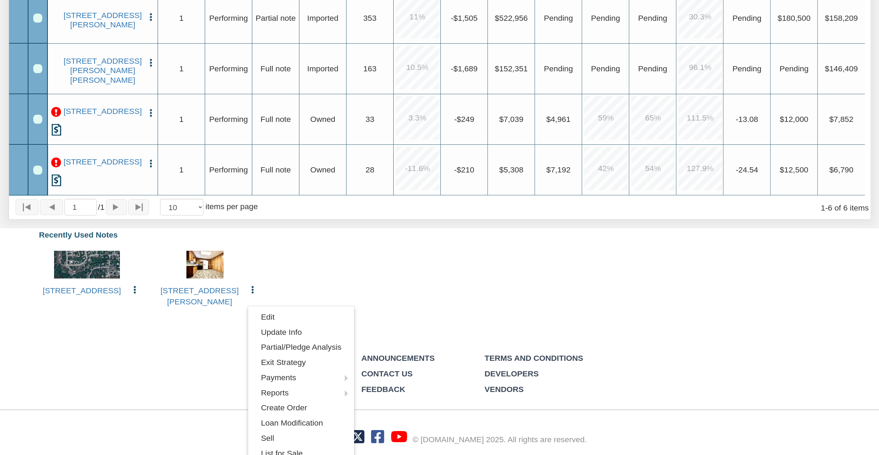
click at [251, 295] on img "button" at bounding box center [253, 290] width 10 height 10
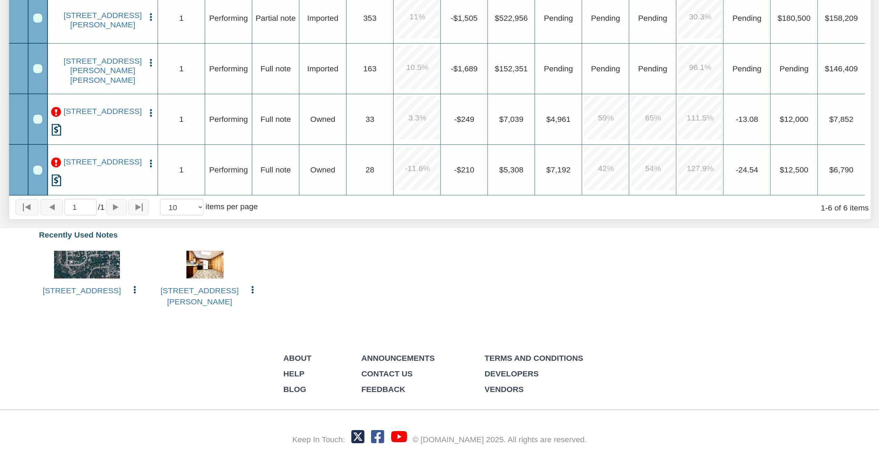
click at [251, 295] on img "button" at bounding box center [253, 290] width 10 height 10
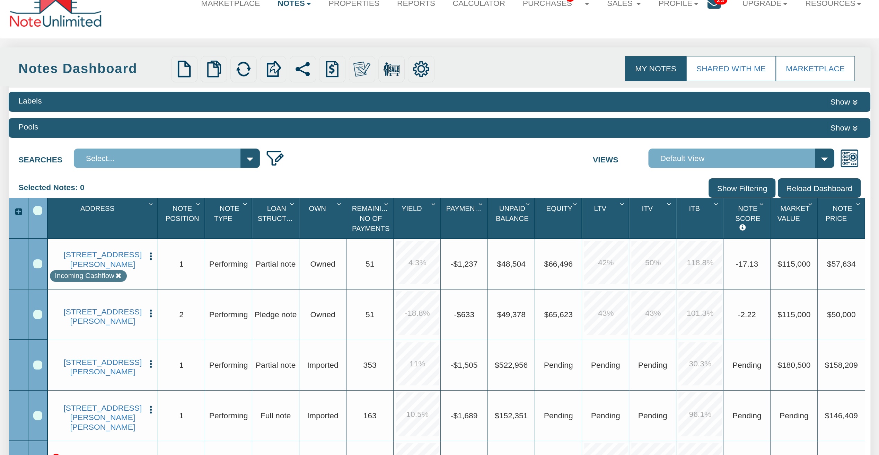
scroll to position [0, 0]
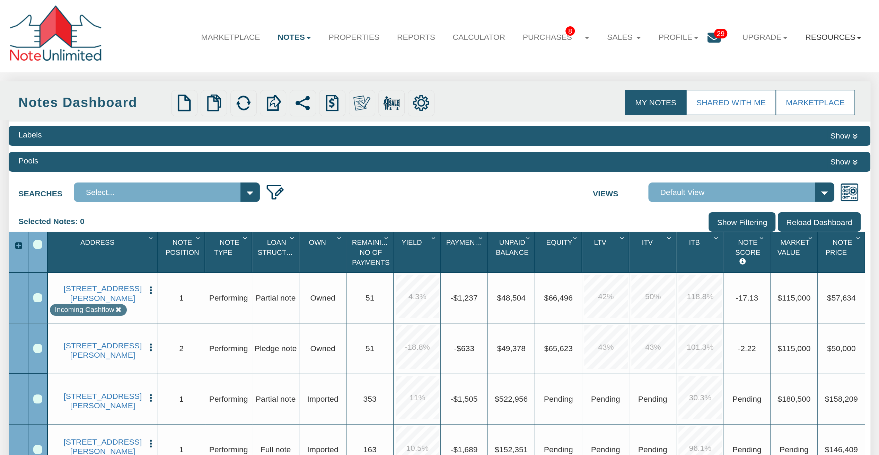
click at [817, 37] on link "Resources" at bounding box center [833, 37] width 74 height 25
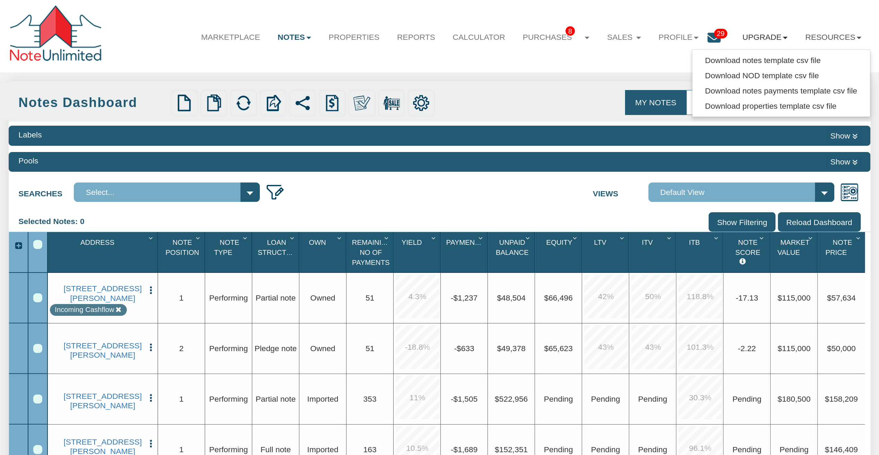
click at [763, 34] on link "Upgrade" at bounding box center [764, 37] width 63 height 25
click at [722, 61] on link "Personal" at bounding box center [745, 60] width 102 height 15
